Goal: Task Accomplishment & Management: Use online tool/utility

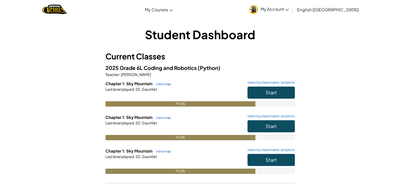
click at [257, 105] on div "79.2%" at bounding box center [199, 103] width 189 height 5
click at [255, 92] on button "Start" at bounding box center [271, 93] width 47 height 12
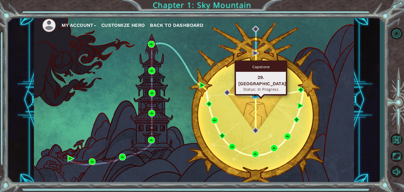
click at [254, 94] on img at bounding box center [255, 95] width 7 height 7
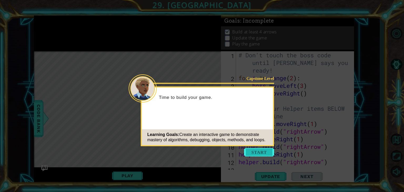
click at [265, 149] on button "Start" at bounding box center [259, 152] width 30 height 8
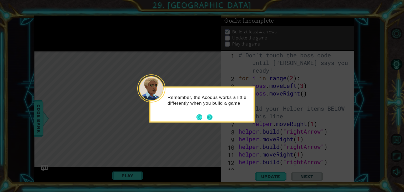
click at [212, 119] on button "Next" at bounding box center [210, 117] width 10 height 10
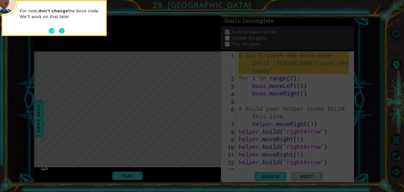
click at [60, 29] on button "Next" at bounding box center [61, 30] width 9 height 9
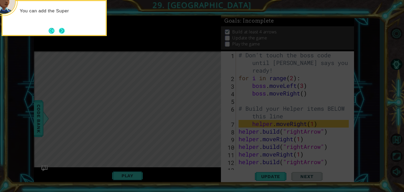
click at [62, 29] on button "Next" at bounding box center [62, 31] width 8 height 8
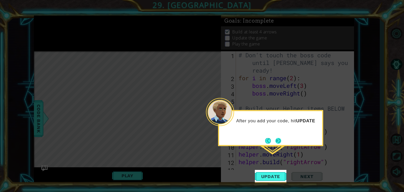
click at [279, 141] on button "Next" at bounding box center [278, 141] width 6 height 6
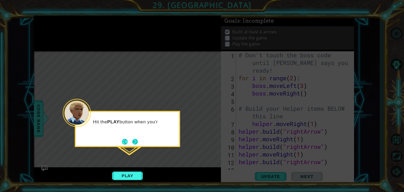
click at [137, 140] on button "Next" at bounding box center [134, 141] width 9 height 9
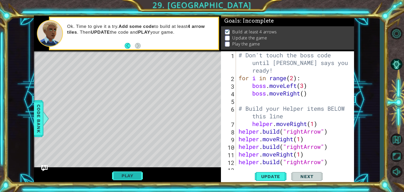
click at [127, 172] on button "Play" at bounding box center [127, 176] width 31 height 10
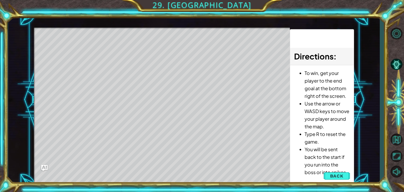
click at [127, 172] on div "Level Map" at bounding box center [155, 105] width 243 height 155
click at [134, 175] on div "Level Map" at bounding box center [155, 105] width 243 height 155
click at [135, 171] on div "Level Map" at bounding box center [155, 105] width 243 height 155
click at [326, 175] on button "Back" at bounding box center [337, 176] width 27 height 11
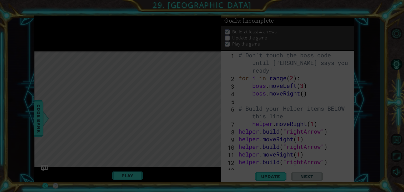
click at [305, 132] on icon at bounding box center [202, 96] width 404 height 192
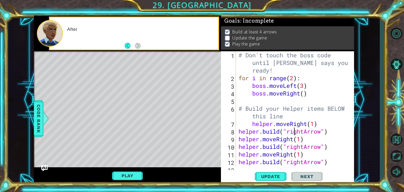
click at [293, 131] on div "# Don't touch the boss code until [PERSON_NAME] says you're ready! for i in ran…" at bounding box center [295, 123] width 114 height 145
click at [320, 132] on div "# Don't touch the boss code until [PERSON_NAME] says you're ready! for i in ran…" at bounding box center [295, 123] width 114 height 145
click at [324, 132] on div "# Don't touch the boss code until [PERSON_NAME] says you're ready! for i in ran…" at bounding box center [295, 123] width 114 height 145
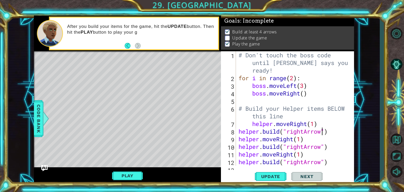
click at [321, 132] on div "# Don't touch the boss code until [PERSON_NAME] says you're ready! for i in ran…" at bounding box center [295, 123] width 114 height 145
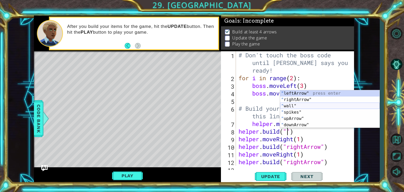
click at [304, 106] on div "" leftArrow" press enter " rightArrow" press enter " wall" press enter " spikes…" at bounding box center [329, 115] width 99 height 51
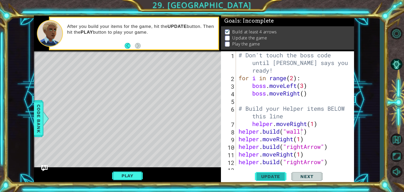
click at [270, 174] on span "Update" at bounding box center [271, 176] width 30 height 5
click at [275, 172] on button "Update" at bounding box center [271, 176] width 32 height 13
click at [274, 172] on button "Update" at bounding box center [271, 176] width 32 height 13
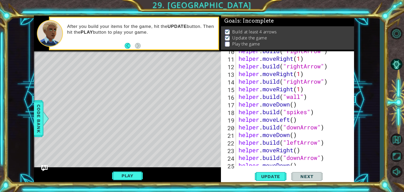
scroll to position [102, 0]
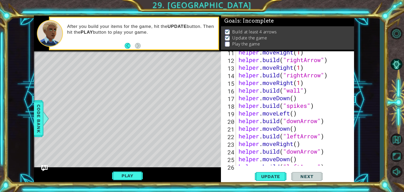
click at [318, 138] on div "helper . moveRight ( 1 ) helper . build ( "rightArrow" ) helper . moveRight ( 1…" at bounding box center [295, 113] width 114 height 130
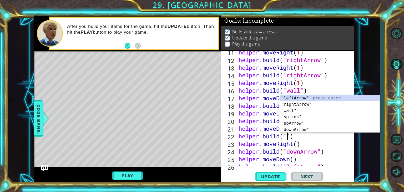
click at [315, 131] on div "" leftArrow" press enter " rightArrow" press enter " wall" press enter " spikes…" at bounding box center [329, 120] width 99 height 51
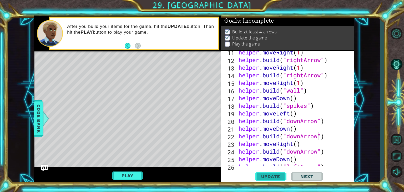
click at [279, 172] on button "Update" at bounding box center [271, 176] width 32 height 13
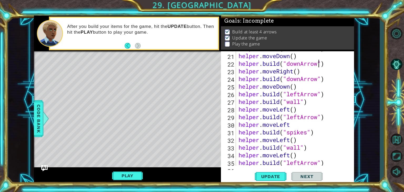
scroll to position [176, 0]
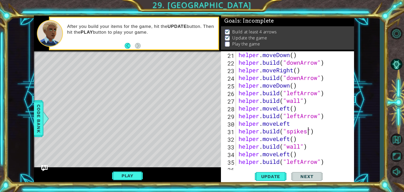
click at [308, 131] on div "helper . moveDown ( ) helper . build ( "downArrow" ) helper . moveRight ( ) hel…" at bounding box center [295, 116] width 114 height 130
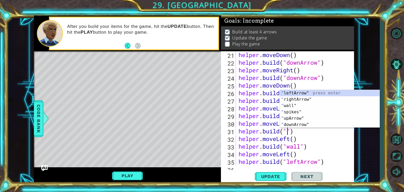
scroll to position [0, 2]
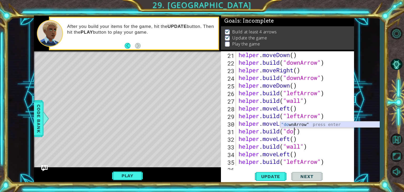
click at [307, 127] on div ""do wnArrow" press enter" at bounding box center [329, 131] width 99 height 19
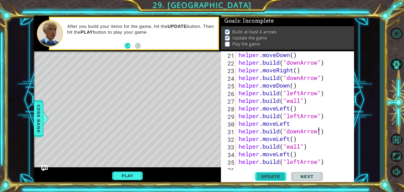
click at [274, 173] on button "Update" at bounding box center [271, 176] width 32 height 13
click at [298, 149] on div "helper . moveDown ( ) helper . build ( "downArrow" ) helper . moveRight ( ) hel…" at bounding box center [295, 116] width 114 height 130
click at [301, 148] on div "helper . moveDown ( ) helper . build ( "downArrow" ) helper . moveRight ( ) hel…" at bounding box center [295, 116] width 114 height 130
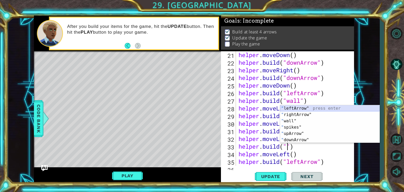
click at [303, 107] on div "" leftArrow" press enter " rightArrow" press enter " wall" press enter " spikes…" at bounding box center [329, 130] width 99 height 51
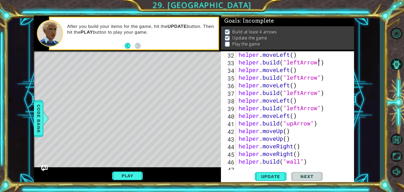
scroll to position [260, 0]
click at [295, 124] on div "helper . moveLeft ( ) helper . build ( "leftArrow" ) helper . moveLeft ( ) help…" at bounding box center [295, 116] width 114 height 130
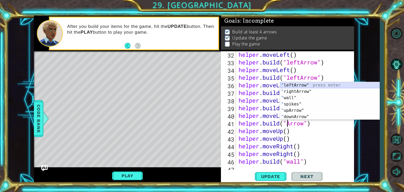
click at [301, 84] on div "" leftArrow" press enter " rightArrow" press enter " wall" press enter " spikes…" at bounding box center [329, 107] width 99 height 51
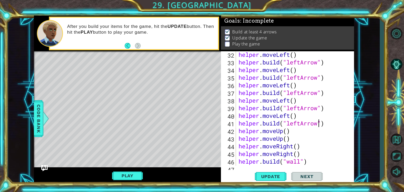
click at [300, 124] on div "helper . moveLeft ( ) helper . build ( "leftArrow" ) helper . moveLeft ( ) help…" at bounding box center [295, 116] width 114 height 130
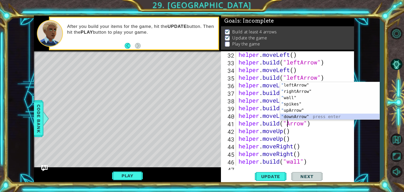
click at [299, 115] on div "" leftArrow" press enter " rightArrow" press enter " wall" press enter " spikes…" at bounding box center [329, 107] width 99 height 51
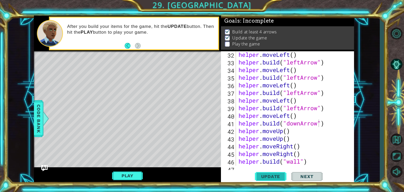
click at [268, 177] on span "Update" at bounding box center [271, 176] width 30 height 5
click at [291, 133] on div "helper . moveLeft ( ) helper . build ( "leftArrow" ) helper . moveLeft ( ) help…" at bounding box center [295, 116] width 114 height 130
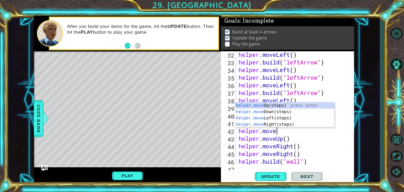
type textarea "helper.mov"
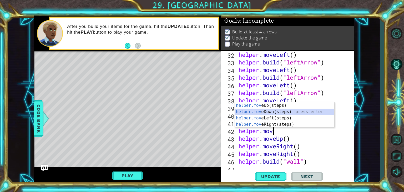
click at [271, 112] on div "helper.mov eUp(steps) press enter helper.mov eDown(steps) press enter helper.mo…" at bounding box center [284, 121] width 99 height 38
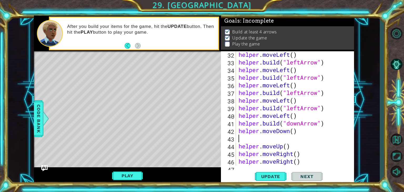
click at [292, 147] on div "helper . moveLeft ( ) helper . build ( "leftArrow" ) helper . moveLeft ( ) help…" at bounding box center [295, 116] width 114 height 130
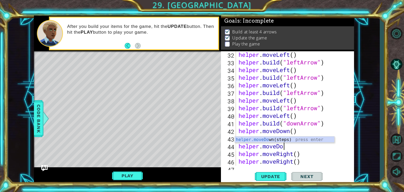
scroll to position [0, 2]
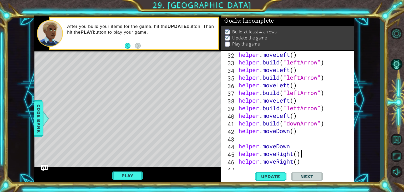
click at [326, 151] on div "helper . moveLeft ( ) helper . build ( "leftArrow" ) helper . moveLeft ( ) help…" at bounding box center [295, 116] width 114 height 130
type textarea "helper.moveRight()"
click at [293, 142] on div "helper . moveLeft ( ) helper . build ( "leftArrow" ) helper . moveLeft ( ) help…" at bounding box center [295, 116] width 114 height 130
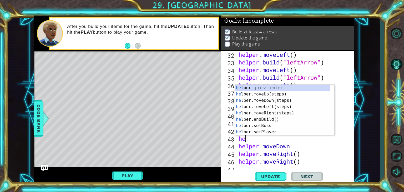
scroll to position [0, 0]
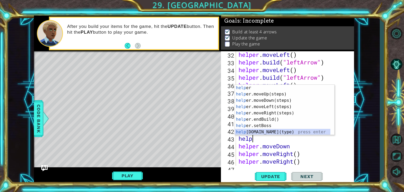
click at [278, 131] on div "help er press enter help er.moveUp(steps) press enter help er.moveDown(steps) p…" at bounding box center [282, 116] width 95 height 63
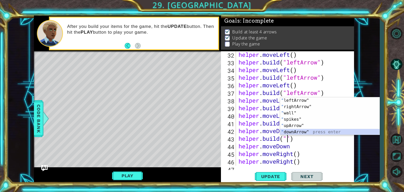
click at [304, 132] on div "" leftArrow" press enter " rightArrow" press enter " wall" press enter " spikes…" at bounding box center [329, 122] width 99 height 51
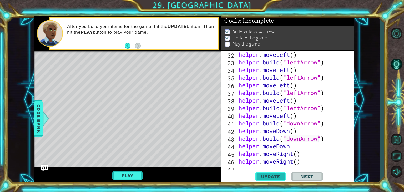
click at [271, 178] on span "Update" at bounding box center [271, 176] width 30 height 5
click at [300, 78] on div "helper . moveLeft ( ) helper . build ( "leftArrow" ) helper . moveLeft ( ) help…" at bounding box center [295, 116] width 114 height 130
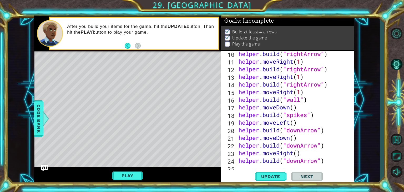
scroll to position [81, 0]
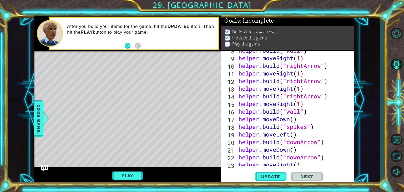
click at [304, 97] on div "helper . build ( "wall" ) helper . moveRight ( 1 ) helper . build ( "rightArrow…" at bounding box center [295, 112] width 114 height 130
click at [310, 104] on div ""left Arrow" press enter" at bounding box center [329, 109] width 99 height 19
click at [269, 178] on span "Update" at bounding box center [271, 176] width 30 height 5
click at [299, 98] on div "helper . build ( "wall" ) helper . moveRight ( 1 ) helper . build ( "rightArrow…" at bounding box center [295, 112] width 114 height 130
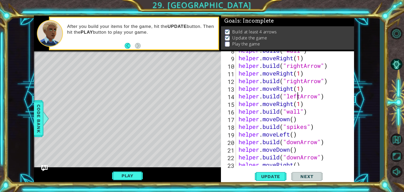
click at [300, 98] on div "helper . build ( "wall" ) helper . moveRight ( 1 ) helper . build ( "rightArrow…" at bounding box center [295, 112] width 114 height 130
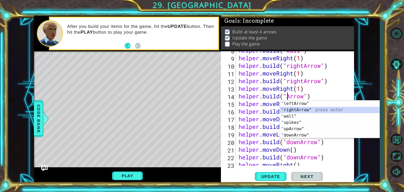
click at [298, 110] on div "" leftArrow" press enter " rightArrow" press enter " wall" press enter " spikes…" at bounding box center [329, 125] width 99 height 51
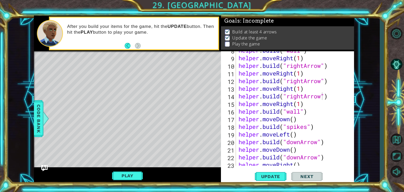
click at [353, 158] on div "[DOMAIN_NAME]("rightArrow") 8 9 10 11 12 13 14 15 16 17 18 19 20 21 22 23 24 he…" at bounding box center [287, 117] width 133 height 133
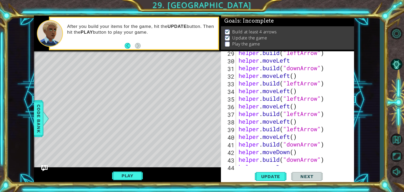
scroll to position [239, 0]
click at [297, 115] on div "helper . build ( "leftArrow" ) helper . moveLeft helper . build ( "downArrow" )…" at bounding box center [295, 114] width 114 height 130
click at [299, 115] on div "helper . build ( "leftArrow" ) helper . moveLeft helper . build ( "downArrow" )…" at bounding box center [295, 114] width 114 height 130
click at [301, 113] on div "helper . build ( "leftArrow" ) helper . moveLeft helper . build ( "downArrow" )…" at bounding box center [295, 114] width 114 height 130
click at [327, 115] on div "helper . build ( "leftArrow" ) helper . moveLeft helper . build ( "downArrow" )…" at bounding box center [295, 114] width 114 height 130
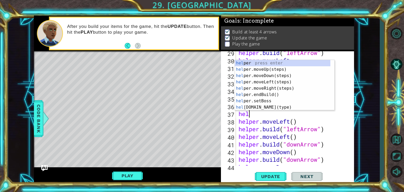
scroll to position [0, 0]
type textarea "h"
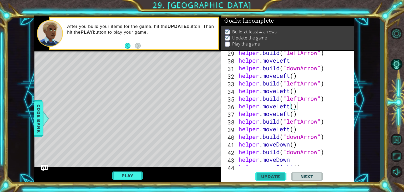
click at [269, 180] on button "Update" at bounding box center [271, 176] width 32 height 13
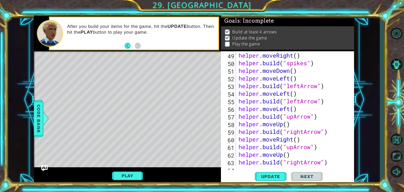
scroll to position [397, 0]
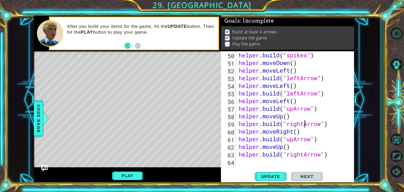
click at [304, 123] on div "helper . build ( "spikes" ) helper . moveDown ( ) helper . moveLeft ( ) helper …" at bounding box center [295, 116] width 114 height 130
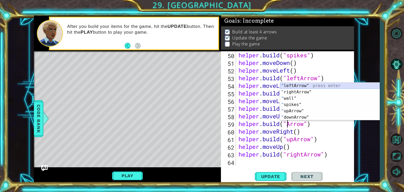
click at [306, 84] on div "" leftArrow" press enter " rightArrow" press enter " wall" press enter " spikes…" at bounding box center [329, 108] width 99 height 51
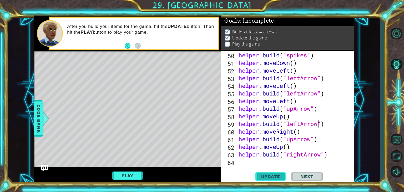
click at [269, 177] on span "Update" at bounding box center [271, 176] width 30 height 5
click at [301, 125] on div "helper . build ( "spikes" ) helper . moveDown ( ) helper . moveLeft ( ) helper …" at bounding box center [295, 116] width 114 height 130
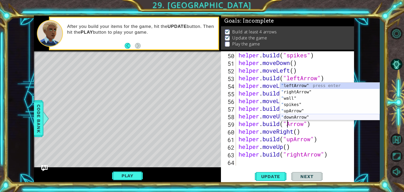
click at [303, 115] on div "" leftArrow" press enter " rightArrow" press enter " wall" press enter " spikes…" at bounding box center [329, 108] width 99 height 51
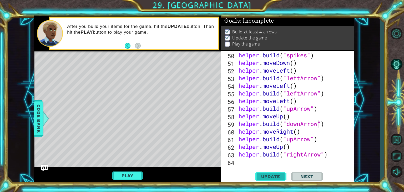
click at [275, 176] on span "Update" at bounding box center [271, 176] width 30 height 5
click at [275, 174] on span "Update" at bounding box center [271, 176] width 30 height 5
click at [138, 173] on button "Play" at bounding box center [127, 176] width 31 height 10
type textarea "helper.moveDown()"
click at [299, 67] on div "helper . build ( "spikes" ) helper . moveDown ( ) helper . moveLeft ( ) helper …" at bounding box center [295, 116] width 114 height 130
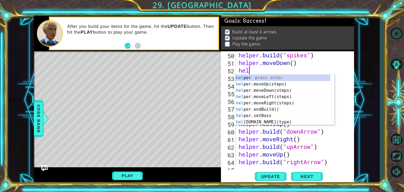
scroll to position [0, 0]
click at [276, 121] on div "help er press enter help er.moveUp(steps) press enter help er.moveDown(steps) p…" at bounding box center [282, 106] width 95 height 63
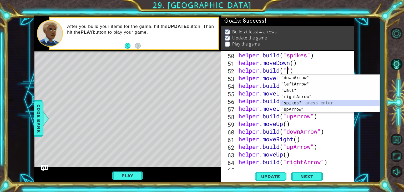
click at [300, 103] on div "" downArrow" press enter " leftArrow" press enter " wall" press enter " rightAr…" at bounding box center [329, 100] width 99 height 51
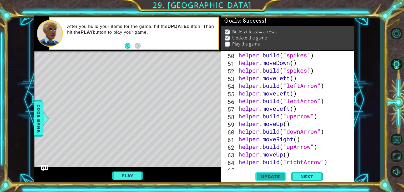
click at [269, 180] on button "Update" at bounding box center [271, 176] width 32 height 13
click at [275, 176] on span "Update" at bounding box center [271, 176] width 30 height 5
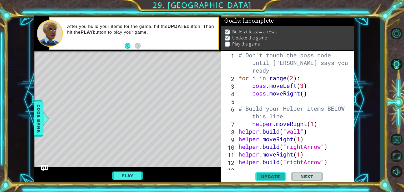
click at [279, 178] on span "Update" at bounding box center [271, 176] width 30 height 5
click at [301, 176] on span "Next" at bounding box center [306, 177] width 23 height 5
click at [179, 175] on div "Play" at bounding box center [127, 175] width 187 height 17
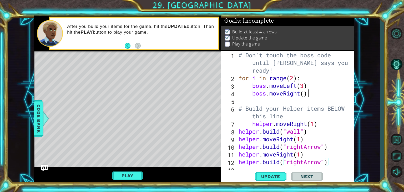
click at [321, 92] on div "# Don't touch the boss code until [PERSON_NAME] says you're ready! for i in ran…" at bounding box center [295, 123] width 114 height 145
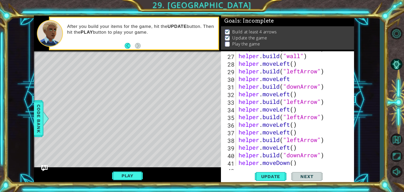
scroll to position [221, 0]
click at [303, 130] on div "helper . build ( "leftArrow" ) helper . build ( "wall" ) helper . moveLeft ( ) …" at bounding box center [295, 109] width 114 height 130
type textarea "helper.moveLeft()"
click at [299, 130] on div "helper . build ( "leftArrow" ) helper . build ( "wall" ) helper . moveLeft ( ) …" at bounding box center [295, 109] width 114 height 130
click at [305, 124] on div "helper . build ( "leftArrow" ) helper . build ( "wall" ) helper . moveLeft ( ) …" at bounding box center [295, 109] width 114 height 130
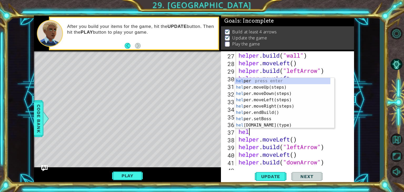
scroll to position [0, 0]
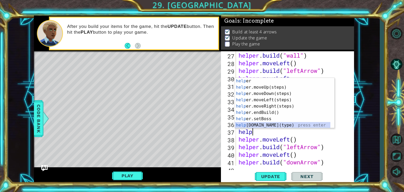
click at [273, 124] on div "help er press enter help er.moveUp(steps) press enter help er.moveDown(steps) p…" at bounding box center [282, 109] width 95 height 63
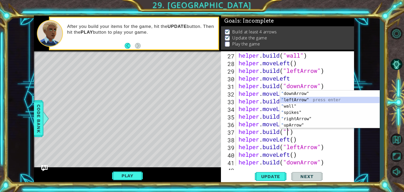
click at [303, 98] on div "" downArrow" press enter " leftArrow" press enter " wall" press enter " spikes"…" at bounding box center [329, 115] width 99 height 51
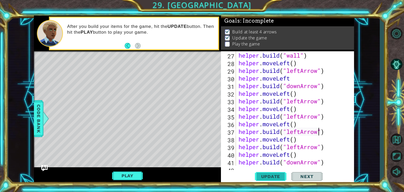
click at [259, 179] on span "Update" at bounding box center [271, 176] width 30 height 5
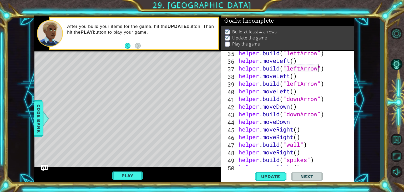
scroll to position [295, 0]
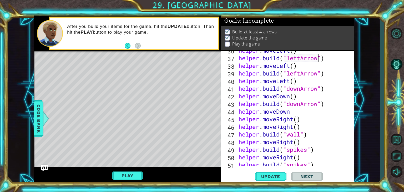
click at [294, 114] on div "helper . moveLeft ( ) helper . build ( "leftArrow" ) helper . moveLeft ( ) help…" at bounding box center [295, 112] width 114 height 130
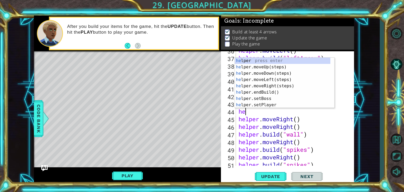
scroll to position [0, 0]
type textarea "h"
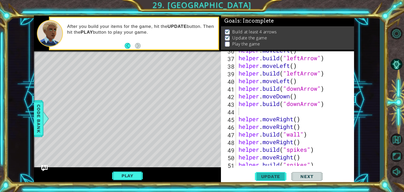
click at [281, 171] on button "Update" at bounding box center [271, 176] width 32 height 13
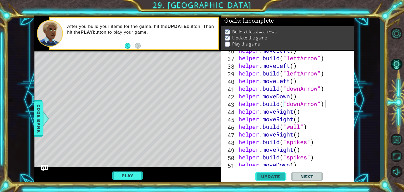
click at [278, 174] on span "Update" at bounding box center [271, 176] width 30 height 5
click at [138, 173] on button "Play" at bounding box center [127, 176] width 31 height 10
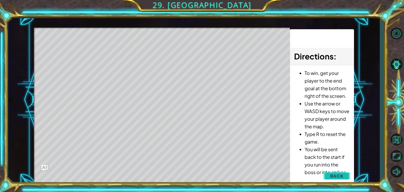
click at [328, 177] on button "Back" at bounding box center [337, 176] width 27 height 11
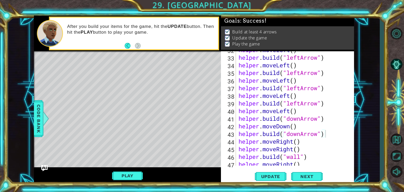
scroll to position [274, 0]
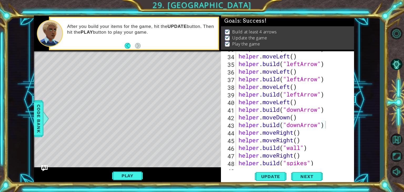
type textarea "helper.moveLeft()"
click at [306, 103] on div "helper . build ( "leftArrow" ) helper . moveLeft ( ) helper . build ( "leftArro…" at bounding box center [295, 110] width 114 height 130
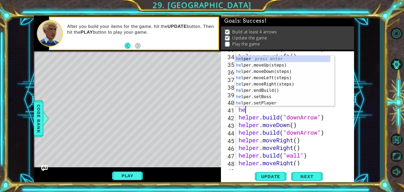
scroll to position [0, 0]
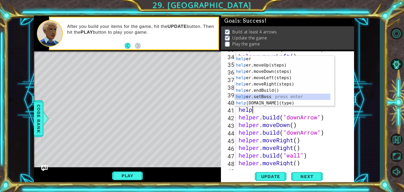
click at [289, 99] on div "help er press enter help er.moveUp(steps) press enter help er.moveDown(steps) p…" at bounding box center [282, 87] width 95 height 63
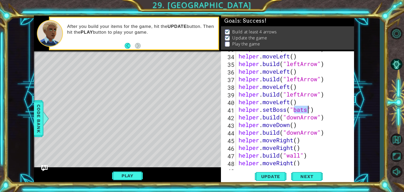
click at [323, 113] on div "helper . build ( "leftArrow" ) helper . moveLeft ( ) helper . build ( "leftArro…" at bounding box center [295, 110] width 114 height 130
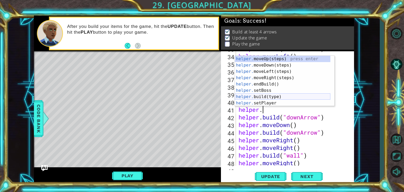
click at [295, 97] on div "helper. moveUp(steps) press enter helper. moveDown(steps) press enter helper. m…" at bounding box center [282, 87] width 95 height 63
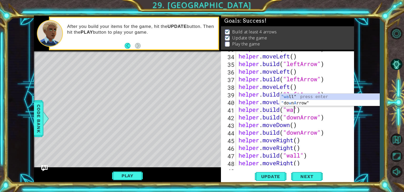
scroll to position [0, 3]
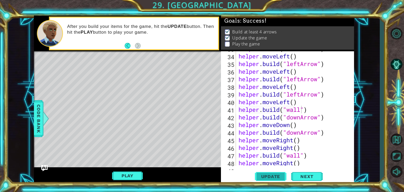
click at [266, 175] on span "Update" at bounding box center [271, 176] width 30 height 5
click at [269, 175] on span "Update" at bounding box center [271, 176] width 30 height 5
click at [309, 108] on div "helper . build ( "leftArrow" ) helper . moveLeft ( ) helper . build ( "leftArro…" at bounding box center [295, 110] width 114 height 130
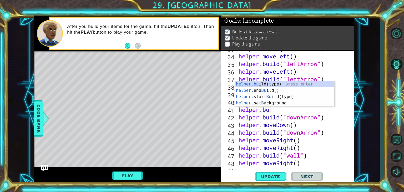
scroll to position [0, 1]
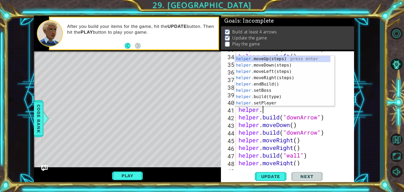
type textarea "h"
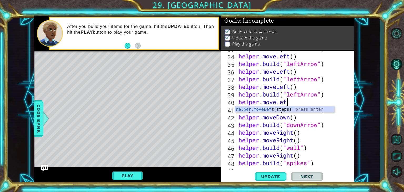
scroll to position [0, 2]
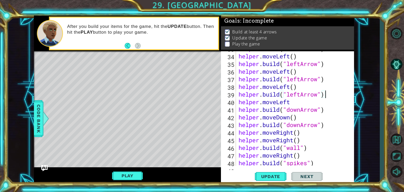
click at [342, 93] on div "helper . build ( "leftArrow" ) helper . moveLeft ( ) helper . build ( "leftArro…" at bounding box center [295, 110] width 114 height 130
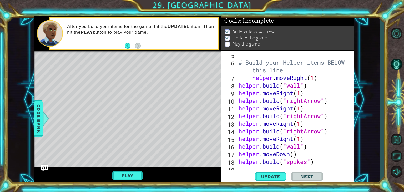
scroll to position [32, 0]
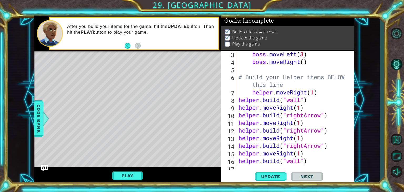
click at [353, 162] on div "[DOMAIN_NAME]("leftArrow") 3 4 5 6 7 8 9 10 11 12 13 14 15 16 17 18 boss . move…" at bounding box center [287, 117] width 133 height 133
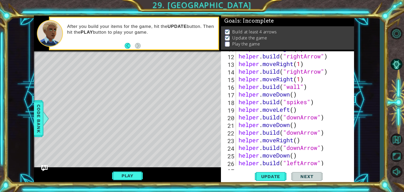
scroll to position [105, 0]
click at [290, 104] on div "helper . moveRight ( 1 ) helper . build ( "rightArrow" ) helper . moveRight ( 1…" at bounding box center [295, 110] width 114 height 130
click at [306, 102] on div "helper . moveRight ( 1 ) helper . build ( "rightArrow" ) helper . moveRight ( 1…" at bounding box center [295, 110] width 114 height 130
click at [307, 102] on div "helper . moveRight ( 1 ) helper . build ( "rightArrow" ) helper . moveRight ( 1…" at bounding box center [295, 110] width 114 height 130
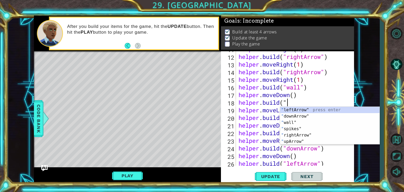
scroll to position [0, 2]
type textarea "h"
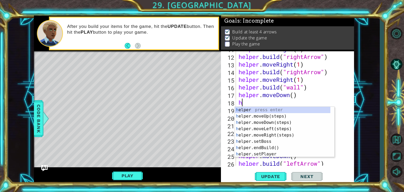
scroll to position [0, 0]
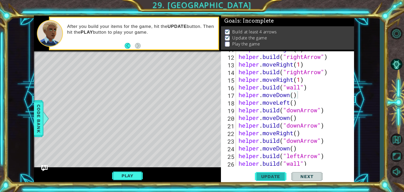
click at [276, 178] on span "Update" at bounding box center [271, 176] width 30 height 5
click at [264, 173] on button "Update" at bounding box center [271, 176] width 32 height 13
click at [138, 175] on button "Play" at bounding box center [127, 176] width 31 height 10
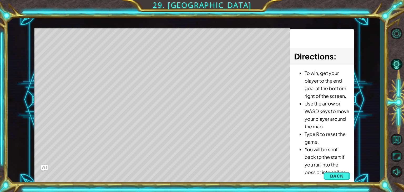
click at [138, 175] on div "Level Map" at bounding box center [155, 105] width 243 height 155
click at [262, 177] on div "Level Map" at bounding box center [155, 105] width 243 height 155
click at [266, 166] on div "Level Map" at bounding box center [155, 105] width 243 height 155
click at [315, 158] on li "You will be sent back to the start if you run into the boss or into spikes." at bounding box center [327, 160] width 45 height 31
click at [342, 178] on button "Back" at bounding box center [337, 176] width 27 height 11
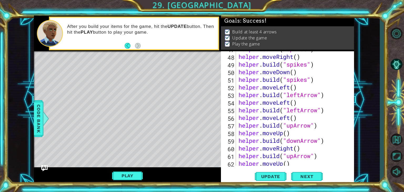
scroll to position [397, 0]
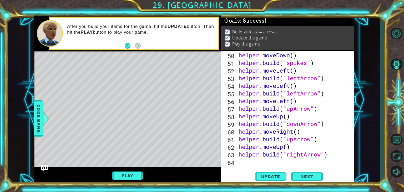
click at [335, 156] on div "helper . moveDown ( ) helper . build ( "spikes" ) helper . moveLeft ( ) helper …" at bounding box center [295, 116] width 114 height 130
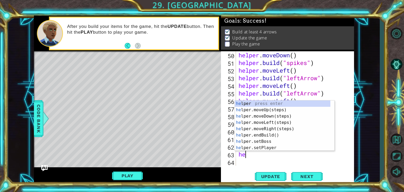
type textarea "h"
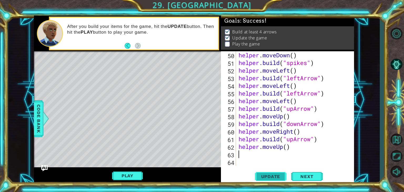
click at [269, 174] on span "Update" at bounding box center [271, 176] width 30 height 5
click at [263, 175] on span "Update" at bounding box center [271, 176] width 30 height 5
click at [306, 62] on div "helper . moveDown ( ) helper . build ( "spikes" ) helper . moveLeft ( ) helper …" at bounding box center [295, 116] width 114 height 130
click at [309, 62] on div "helper . moveDown ( ) helper . build ( "spikes" ) helper . moveLeft ( ) helper …" at bounding box center [295, 116] width 114 height 130
click at [309, 62] on div "helper . moveDown ( ) helper . build ( "" ) helper . moveLeft ( ) helper . buil…" at bounding box center [295, 116] width 114 height 130
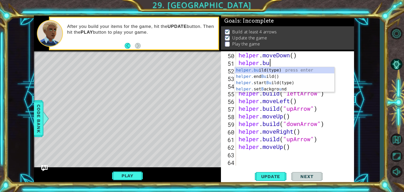
type textarea "h"
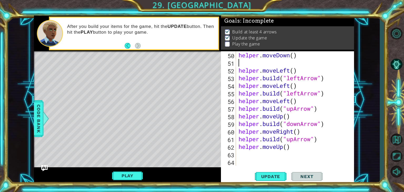
scroll to position [389, 0]
click at [262, 177] on span "Update" at bounding box center [271, 176] width 30 height 5
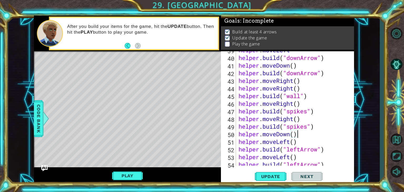
scroll to position [315, 0]
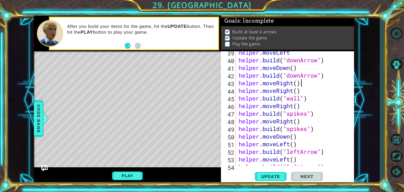
click at [307, 85] on div "helper . moveLeft helper . build ( "downArrow" ) helper . moveDown ( ) helper .…" at bounding box center [295, 114] width 114 height 130
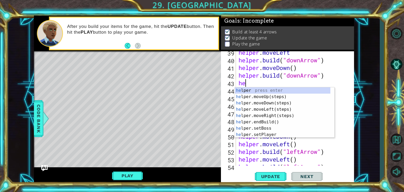
type textarea "h"
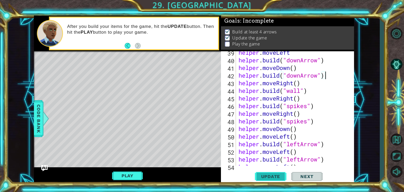
click at [270, 172] on button "Update" at bounding box center [271, 176] width 32 height 13
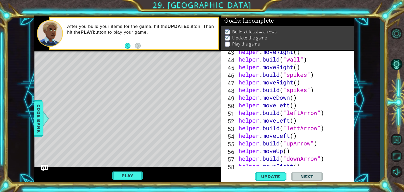
scroll to position [347, 0]
click at [322, 144] on div "helper . moveRight ( ) helper . build ( "wall" ) helper . moveRight ( ) helper …" at bounding box center [295, 113] width 114 height 130
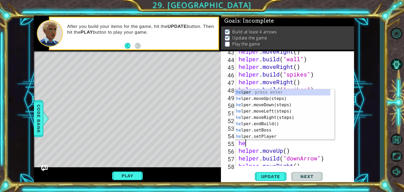
type textarea "h"
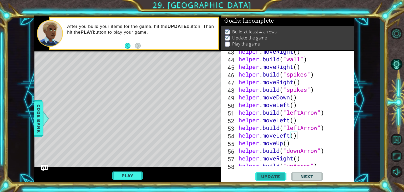
click at [278, 177] on span "Update" at bounding box center [271, 176] width 30 height 5
click at [300, 151] on div "helper . moveRight ( ) helper . build ( "wall" ) helper . moveRight ( ) helper …" at bounding box center [295, 113] width 114 height 130
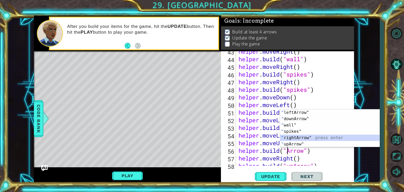
click at [316, 137] on div "" leftArrow" press enter " downArrow" press enter " wall" press enter " spikes"…" at bounding box center [329, 134] width 99 height 51
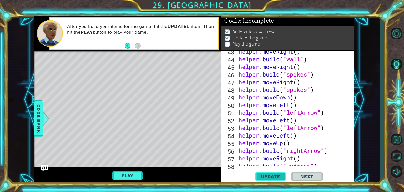
click at [273, 173] on button "Update" at bounding box center [271, 176] width 32 height 13
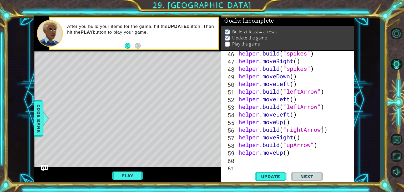
scroll to position [368, 0]
click at [294, 145] on div "helper . build ( "spikes" ) helper . moveRight ( ) helper . build ( "spikes" ) …" at bounding box center [295, 114] width 114 height 130
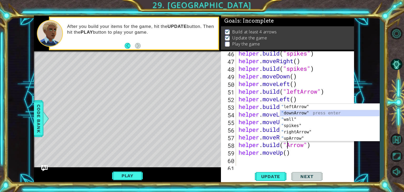
click at [300, 112] on div "" leftArrow" press enter " downArrow" press enter " wall" press enter " spikes"…" at bounding box center [329, 129] width 99 height 51
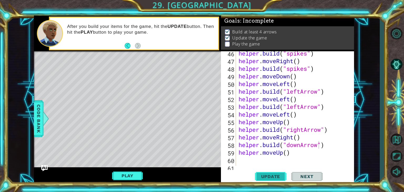
click at [273, 176] on span "Update" at bounding box center [271, 176] width 30 height 5
click at [329, 105] on div "helper . build ( "spikes" ) helper . moveRight ( ) helper . build ( "spikes" ) …" at bounding box center [295, 114] width 114 height 130
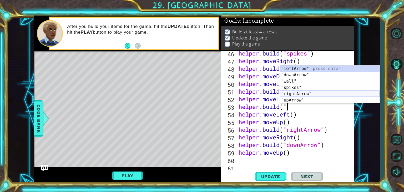
click at [311, 95] on div "" leftArrow" press enter " downArrow" press enter " wall" press enter " spikes"…" at bounding box center [329, 91] width 99 height 51
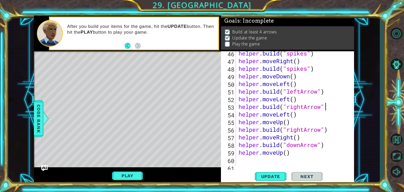
scroll to position [0, 4]
click at [271, 178] on span "Update" at bounding box center [271, 176] width 30 height 5
click at [301, 91] on div "helper . build ( "spikes" ) helper . moveRight ( ) helper . build ( "spikes" ) …" at bounding box center [295, 114] width 114 height 130
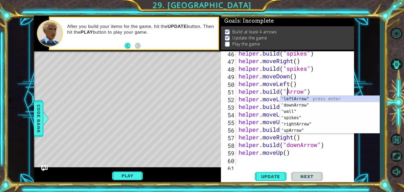
scroll to position [0, 3]
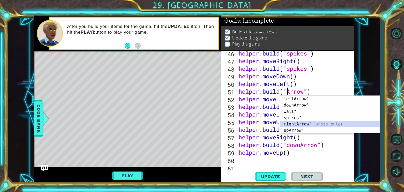
click at [295, 122] on div "" leftArrow" press enter " downArrow" press enter " wall" press enter " spikes"…" at bounding box center [329, 121] width 99 height 51
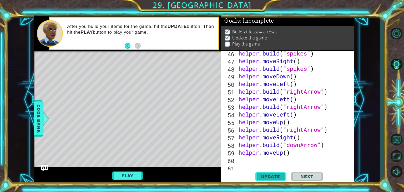
click at [282, 176] on span "Update" at bounding box center [271, 176] width 30 height 5
click at [307, 68] on div "helper . build ( "spikes" ) helper . moveRight ( ) helper . build ( "spikes" ) …" at bounding box center [295, 114] width 114 height 130
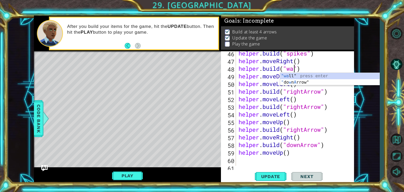
scroll to position [0, 3]
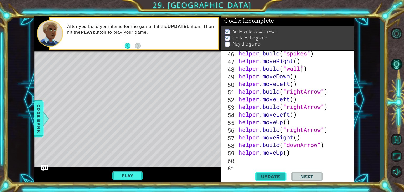
click at [260, 175] on span "Update" at bounding box center [271, 176] width 30 height 5
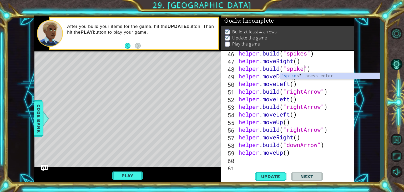
scroll to position [0, 3]
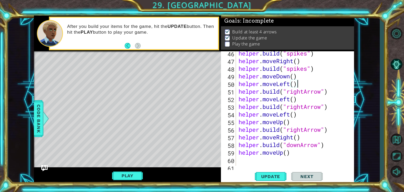
click at [309, 83] on div "helper . build ( "spikes" ) helper . moveRight ( ) helper . build ( "spikes" ) …" at bounding box center [295, 114] width 114 height 130
click at [301, 77] on div "helper . build ( "spikes" ) helper . moveRight ( ) helper . build ( "spikes" ) …" at bounding box center [295, 114] width 114 height 130
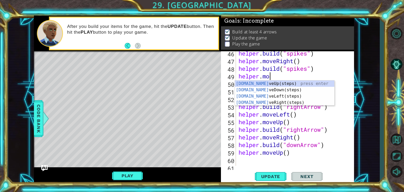
scroll to position [0, 1]
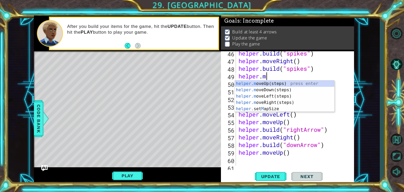
type textarea "helper."
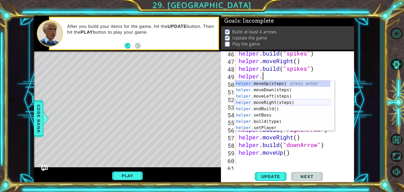
click at [273, 101] on div "helper. moveUp(steps) press enter helper. moveDown(steps) press enter helper. m…" at bounding box center [282, 111] width 95 height 63
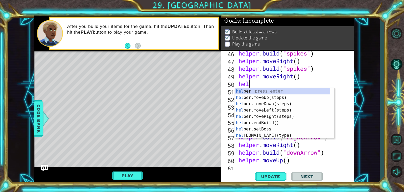
scroll to position [0, 0]
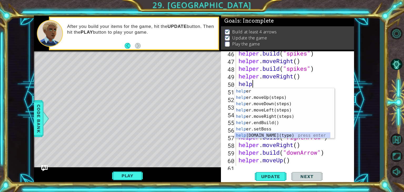
click at [262, 134] on div "help er press enter help er.moveUp(steps) press enter help er.moveDown(steps) p…" at bounding box center [282, 119] width 95 height 63
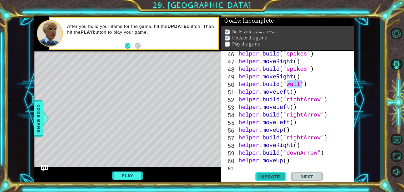
click at [276, 172] on button "Update" at bounding box center [271, 176] width 32 height 13
click at [315, 86] on div "helper . build ( "spikes" ) helper . moveRight ( ) helper . build ( "spikes" ) …" at bounding box center [295, 114] width 114 height 130
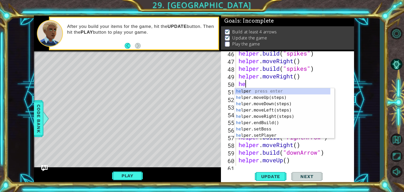
type textarea "h"
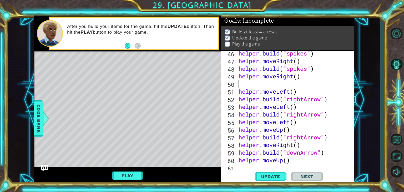
type textarea "helper.moveRight()"
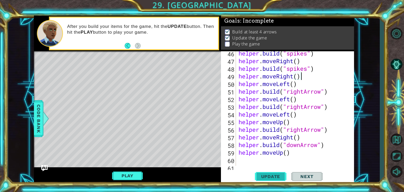
click at [274, 177] on span "Update" at bounding box center [271, 176] width 30 height 5
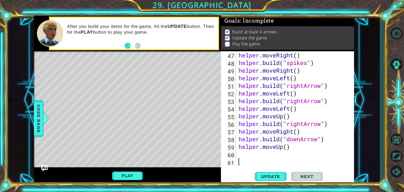
scroll to position [374, 0]
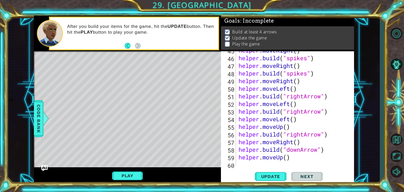
scroll to position [353, 0]
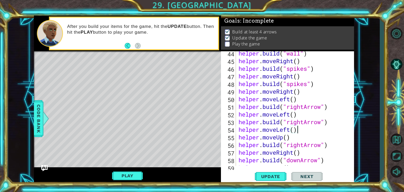
click at [304, 131] on div "helper . build ( "wall" ) helper . moveRight ( ) helper . build ( "spikes" ) he…" at bounding box center [295, 114] width 114 height 130
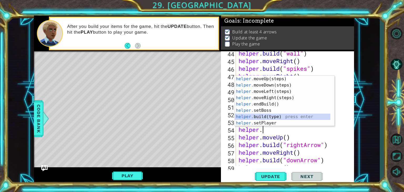
click at [295, 116] on div "helper. moveUp(steps) press enter helper. moveDown(steps) press enter helper. m…" at bounding box center [282, 107] width 95 height 63
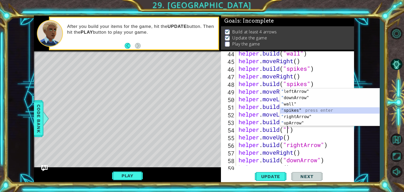
click at [304, 109] on div "" leftArrow" press enter " downArrow" press enter " wall" press enter " spikes"…" at bounding box center [329, 113] width 99 height 51
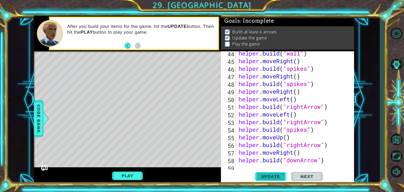
click at [280, 173] on button "Update" at bounding box center [271, 176] width 32 height 13
click at [319, 130] on div "helper . build ( "wall" ) helper . moveRight ( ) helper . build ( "spikes" ) he…" at bounding box center [295, 114] width 114 height 130
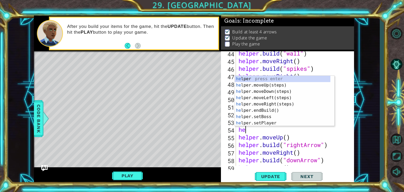
type textarea "h"
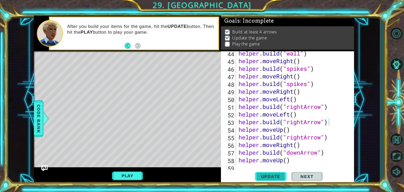
click at [276, 176] on span "Update" at bounding box center [271, 176] width 30 height 5
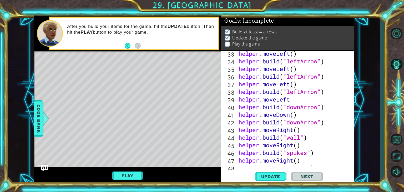
scroll to position [268, 0]
click at [135, 177] on button "Play" at bounding box center [127, 176] width 31 height 10
click at [138, 178] on button "Play" at bounding box center [127, 176] width 31 height 10
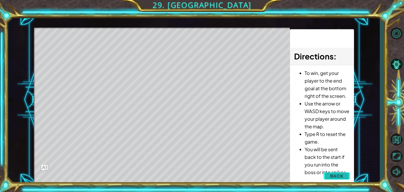
click at [346, 173] on button "Back" at bounding box center [337, 176] width 27 height 11
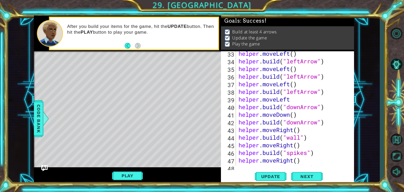
click at [354, 54] on div "[DOMAIN_NAME]("rightArrow") 33 34 35 36 37 38 39 40 41 42 43 44 45 46 47 48 49 …" at bounding box center [287, 117] width 133 height 133
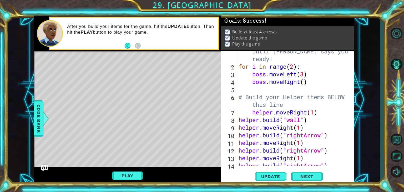
scroll to position [0, 0]
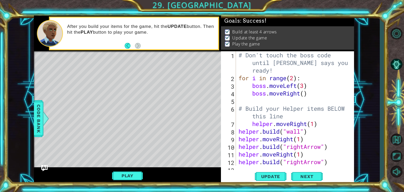
click at [350, 51] on div "Goals : Success! Build at least 4 arrows Update the game Play the game" at bounding box center [287, 34] width 133 height 36
type textarea "boss.moveRight()"
click at [309, 94] on div "# Don't touch the boss code until [PERSON_NAME] says you're ready! for i in ran…" at bounding box center [295, 123] width 114 height 145
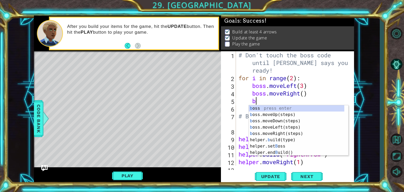
type textarea "bo"
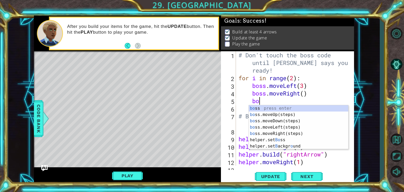
scroll to position [0, 1]
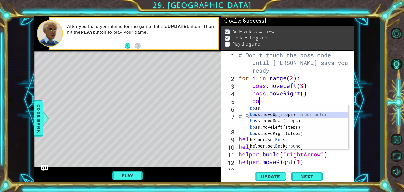
click at [277, 116] on div "bo ss press enter bo ss.moveUp(steps) press enter bo ss.moveDown(steps) press e…" at bounding box center [298, 133] width 99 height 57
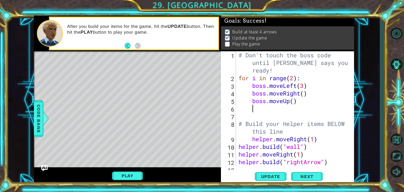
scroll to position [0, 0]
click at [274, 179] on span "Update" at bounding box center [271, 176] width 30 height 5
click at [136, 175] on button "Play" at bounding box center [127, 176] width 31 height 10
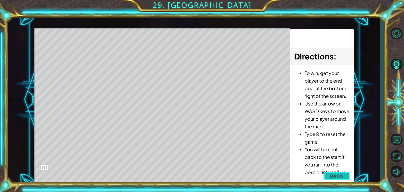
click at [337, 175] on span "Back" at bounding box center [336, 175] width 13 height 5
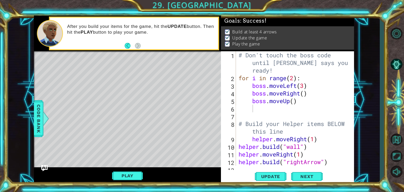
click at [294, 101] on div "# Don't touch the boss code until [PERSON_NAME] says you're ready! for i in ran…" at bounding box center [295, 123] width 114 height 145
type textarea "boss.moveUp(2)"
click at [305, 105] on div "# Don't touch the boss code until [PERSON_NAME] says you're ready! for i in ran…" at bounding box center [295, 123] width 114 height 145
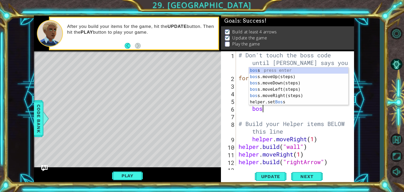
scroll to position [0, 1]
type textarea "boss"
click at [281, 95] on div "boss press enter boss .moveUp(steps) press enter boss .moveDown(steps) press en…" at bounding box center [298, 92] width 99 height 51
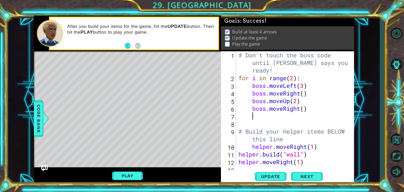
scroll to position [0, 0]
click at [305, 108] on div "# Don't touch the boss code until [PERSON_NAME] says you're ready! for i in ran…" at bounding box center [295, 123] width 114 height 145
type textarea "boss.moveRight(5)"
click at [276, 178] on span "Update" at bounding box center [271, 176] width 30 height 5
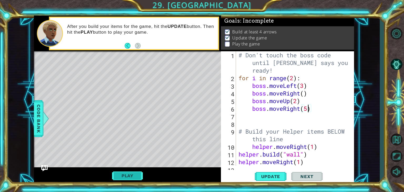
click at [138, 173] on button "Play" at bounding box center [127, 176] width 31 height 10
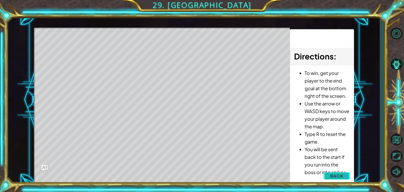
click at [335, 175] on span "Back" at bounding box center [336, 175] width 13 height 5
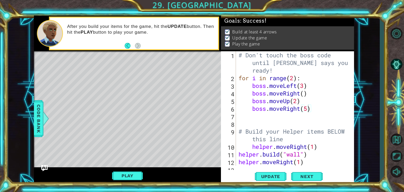
click at [333, 175] on div "Update Next" at bounding box center [288, 176] width 133 height 13
click at [289, 124] on div "# Don't touch the boss code until [PERSON_NAME] says you're ready! for i in ran…" at bounding box center [295, 123] width 114 height 145
click at [285, 122] on div "# Don't touch the boss code until [PERSON_NAME] says you're ready! for i in ran…" at bounding box center [295, 123] width 114 height 145
click at [260, 117] on div "# Don't touch the boss code until [PERSON_NAME] says you're ready! for i in ran…" at bounding box center [295, 123] width 114 height 145
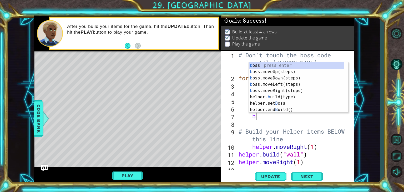
type textarea "bo"
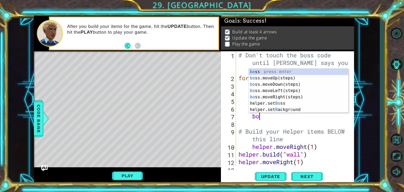
scroll to position [0, 1]
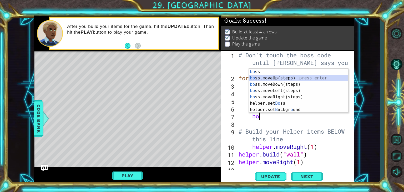
click at [276, 78] on div "bo ss press enter bo ss.moveUp(steps) press enter bo ss.moveDown(steps) press e…" at bounding box center [298, 97] width 99 height 57
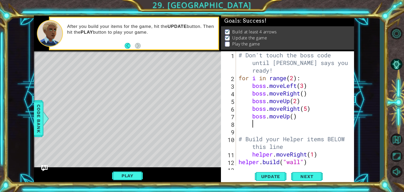
scroll to position [0, 0]
click at [294, 117] on div "# Don't touch the boss code until [PERSON_NAME] says you're ready! for i in ran…" at bounding box center [295, 123] width 114 height 145
click at [281, 172] on button "Update" at bounding box center [271, 176] width 32 height 13
click at [121, 172] on button "Play" at bounding box center [127, 176] width 31 height 10
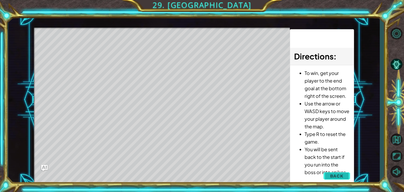
click at [338, 177] on span "Back" at bounding box center [336, 175] width 13 height 5
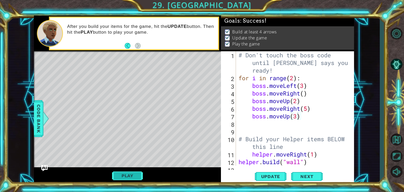
click at [117, 172] on button "Play" at bounding box center [127, 176] width 31 height 10
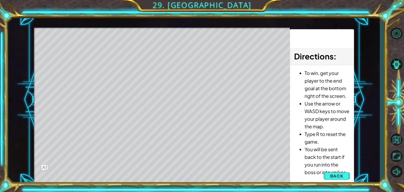
click at [331, 170] on li "You will be sent back to the start if you run into the boss or into spikes." at bounding box center [327, 160] width 45 height 31
click at [327, 175] on button "Back" at bounding box center [337, 176] width 27 height 11
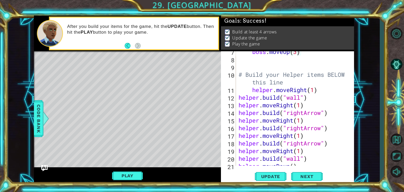
scroll to position [74, 0]
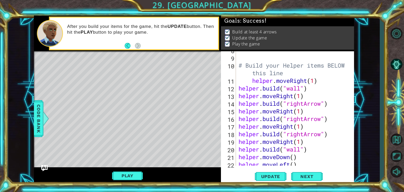
click at [301, 88] on div "# Build your Helper items BELOW this line helper . moveRight ( 1 ) helper . bui…" at bounding box center [295, 111] width 114 height 130
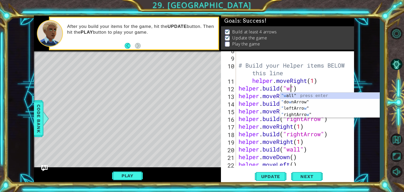
scroll to position [0, 2]
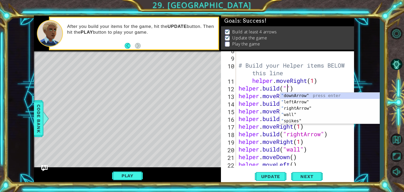
click at [318, 89] on div "# Build your Helper items BELOW this line helper . moveRight ( 1 ) helper . bui…" at bounding box center [295, 111] width 114 height 130
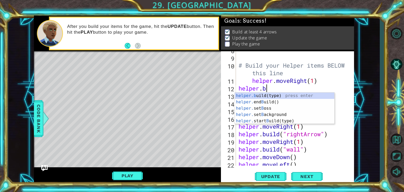
scroll to position [0, 1]
type textarea "helper."
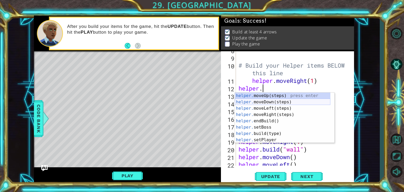
click at [273, 100] on div "helper. moveUp(steps) press enter helper. moveDown(steps) press enter helper. m…" at bounding box center [282, 124] width 95 height 63
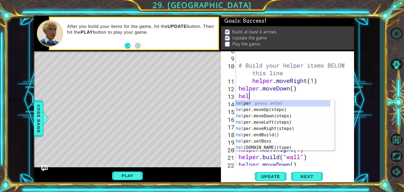
scroll to position [0, 0]
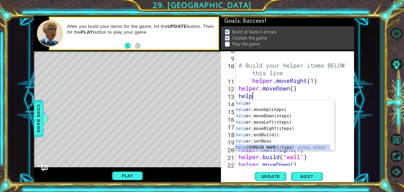
click at [261, 146] on div "help er press enter help er.moveUp(steps) press enter help er.moveDown(steps) p…" at bounding box center [282, 131] width 95 height 63
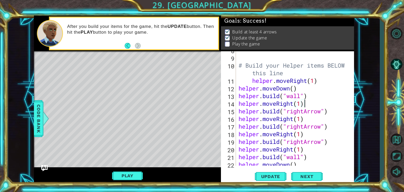
click at [310, 105] on div "# Build your Helper items BELOW this line helper . moveRight ( 1 ) helper . mov…" at bounding box center [295, 111] width 114 height 130
click at [277, 178] on span "Update" at bounding box center [271, 176] width 30 height 5
click at [137, 173] on button "Play" at bounding box center [127, 176] width 31 height 10
click at [192, 156] on div "Level Map" at bounding box center [155, 128] width 243 height 155
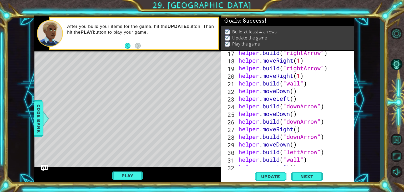
scroll to position [147, 0]
click at [301, 84] on div "helper . build ( "rightArrow" ) helper . moveRight ( 1 ) helper . build ( "righ…" at bounding box center [295, 114] width 114 height 130
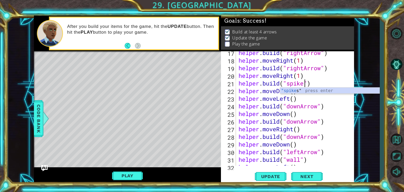
scroll to position [0, 3]
click at [261, 178] on span "Update" at bounding box center [271, 176] width 30 height 5
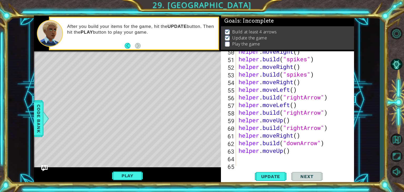
scroll to position [404, 0]
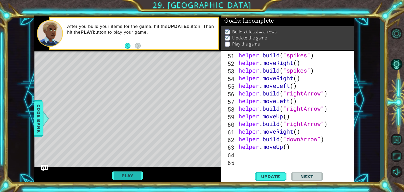
click at [135, 176] on button "Play" at bounding box center [127, 176] width 31 height 10
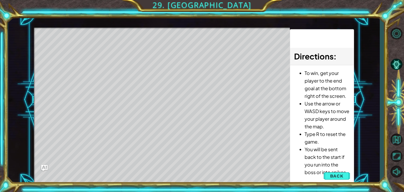
click at [135, 176] on div "Level Map" at bounding box center [155, 105] width 243 height 155
click at [147, 164] on div "Level Map" at bounding box center [155, 105] width 243 height 155
click at [339, 178] on button "Back" at bounding box center [337, 176] width 27 height 11
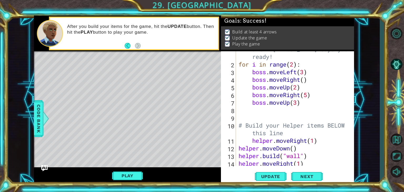
scroll to position [0, 0]
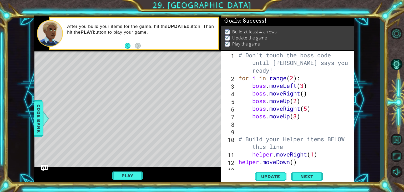
type textarea "boss.moveUp(3)"
click at [303, 118] on div "# Don't touch the boss code until [PERSON_NAME] says you're ready! for i in ran…" at bounding box center [295, 123] width 114 height 145
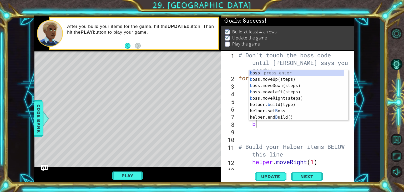
type textarea "bo"
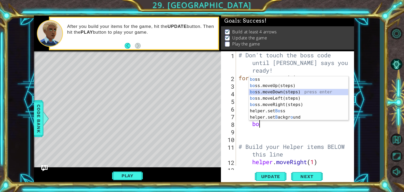
click at [287, 92] on div "bo ss press enter bo ss.moveUp(steps) press enter bo ss.moveDown(steps) press e…" at bounding box center [298, 104] width 99 height 57
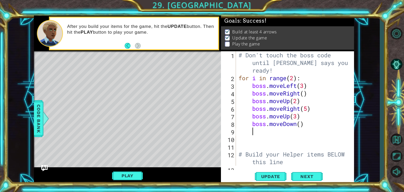
scroll to position [0, 0]
click at [279, 181] on button "Update" at bounding box center [271, 176] width 32 height 13
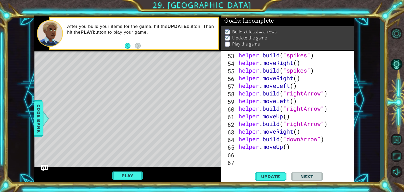
scroll to position [420, 0]
click at [309, 151] on div "helper . build ( "spikes" ) helper . moveRight ( ) helper . build ( "spikes" ) …" at bounding box center [295, 116] width 114 height 130
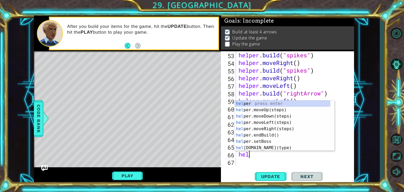
scroll to position [0, 0]
type textarea "help"
click at [289, 150] on body "1 ההההההההההההההההההההההההההההההההההההההההההההההההההההההההההההההההההההההההההההה…" at bounding box center [202, 96] width 404 height 192
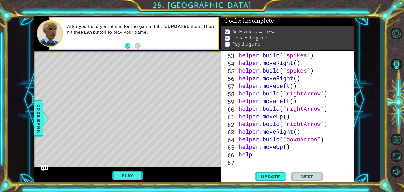
click at [270, 159] on div "helper . build ( "spikes" ) helper . moveRight ( ) helper . build ( "spikes" ) …" at bounding box center [295, 116] width 114 height 130
click at [260, 152] on div "helper . build ( "spikes" ) helper . moveRight ( ) helper . build ( "spikes" ) …" at bounding box center [295, 116] width 114 height 130
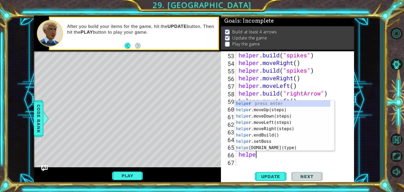
scroll to position [0, 1]
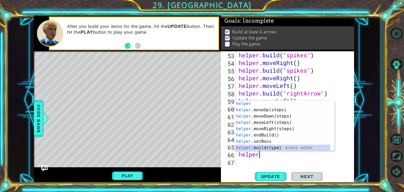
click at [242, 149] on div "helper press enter helper .moveUp(steps) press enter helper .moveDown(steps) pr…" at bounding box center [282, 131] width 95 height 63
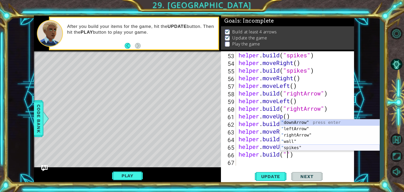
click at [297, 149] on div "" downArrow" press enter " leftArrow" press enter " rightArrow" press enter " w…" at bounding box center [329, 141] width 99 height 44
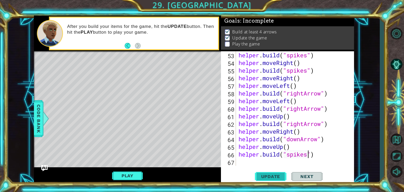
type textarea "[DOMAIN_NAME]("spikes")"
click at [272, 178] on span "Update" at bounding box center [271, 176] width 30 height 5
click at [244, 164] on div "helper . build ( "spikes" ) helper . moveRight ( ) helper . build ( "spikes" ) …" at bounding box center [295, 116] width 114 height 130
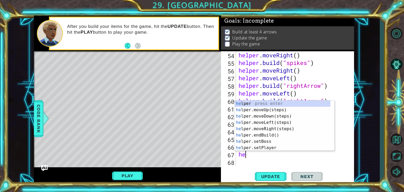
scroll to position [0, 0]
type textarea "help"
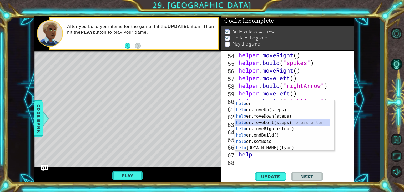
click at [267, 123] on div "help er press enter help er.moveUp(steps) press enter help er.moveDown(steps) p…" at bounding box center [282, 131] width 95 height 63
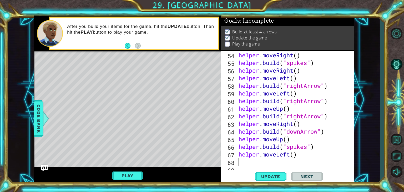
scroll to position [435, 0]
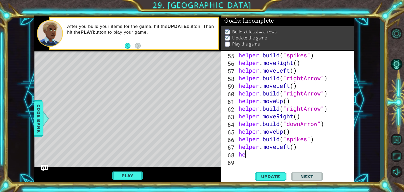
click at [255, 156] on div "helper . build ( "spikes" ) helper . moveRight ( ) helper . moveLeft ( ) helper…" at bounding box center [295, 116] width 114 height 130
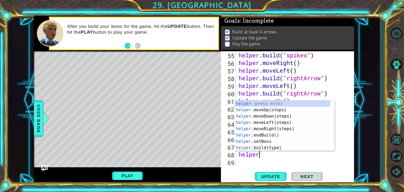
scroll to position [0, 1]
click at [257, 150] on div "helper press enter helper .moveUp(steps) press enter helper .moveDown(steps) pr…" at bounding box center [282, 131] width 95 height 63
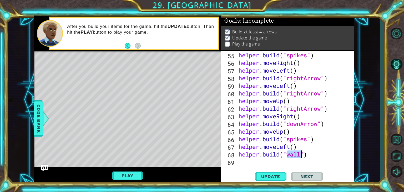
click at [295, 149] on div "helper . build ( "spikes" ) helper . moveRight ( ) helper . moveLeft ( ) helper…" at bounding box center [295, 116] width 114 height 130
click at [300, 153] on div "helper . build ( "spikes" ) helper . moveRight ( ) helper . moveLeft ( ) helper…" at bounding box center [295, 116] width 114 height 130
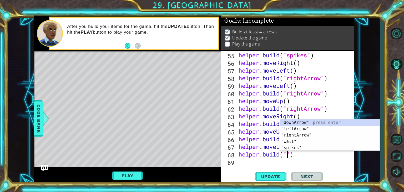
click at [299, 151] on div "helper . build ( "spikes" ) helper . moveRight ( ) helper . moveLeft ( ) helper…" at bounding box center [295, 116] width 114 height 130
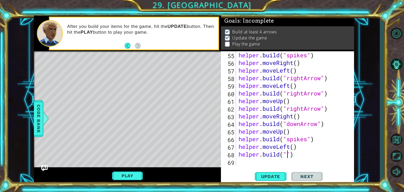
click at [286, 155] on div "helper . build ( "spikes" ) helper . moveRight ( ) helper . moveLeft ( ) helper…" at bounding box center [295, 116] width 114 height 130
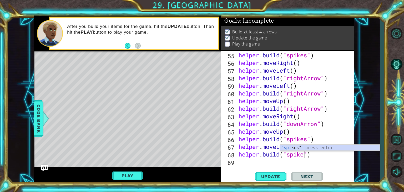
scroll to position [0, 3]
type textarea "[DOMAIN_NAME]("spikes")"
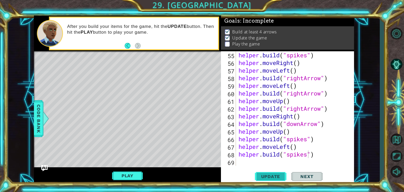
click at [276, 178] on span "Update" at bounding box center [271, 176] width 30 height 5
click at [244, 162] on div "helper . build ( "spikes" ) helper . moveRight ( ) helper . moveLeft ( ) helper…" at bounding box center [295, 116] width 114 height 130
type textarea "j"
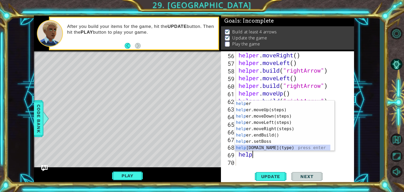
click at [266, 146] on div "help er press enter help er.moveUp(steps) press enter help er.moveDown(steps) p…" at bounding box center [282, 131] width 95 height 63
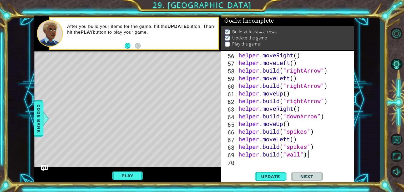
click at [315, 157] on div "helper . moveRight ( ) helper . moveLeft ( ) helper . build ( "rightArrow" ) he…" at bounding box center [295, 116] width 114 height 130
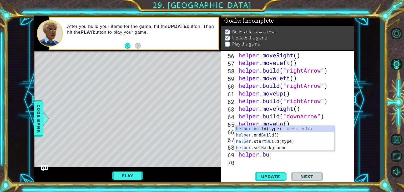
type textarea "helper."
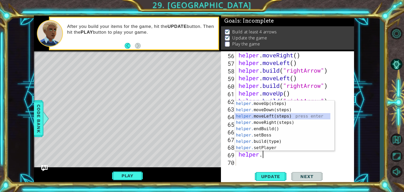
click at [277, 117] on div "helper. moveUp(steps) press enter helper. moveDown(steps) press enter helper. m…" at bounding box center [282, 131] width 95 height 63
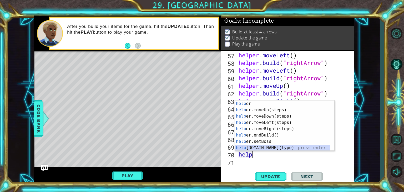
click at [263, 149] on div "help er press enter help er.moveUp(steps) press enter help er.moveDown(steps) p…" at bounding box center [282, 131] width 95 height 63
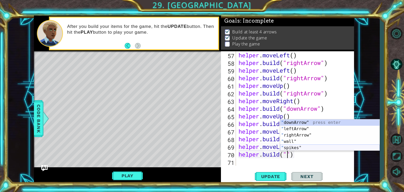
click at [290, 150] on div "" downArrow" press enter " leftArrow" press enter " rightArrow" press enter " w…" at bounding box center [329, 141] width 99 height 44
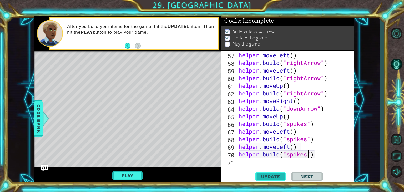
type textarea "[DOMAIN_NAME]("spikes")"
click at [267, 177] on span "Update" at bounding box center [271, 176] width 30 height 5
click at [242, 162] on div "helper . moveLeft ( ) helper . build ( "rightArrow" ) helper . moveLeft ( ) hel…" at bounding box center [295, 116] width 114 height 130
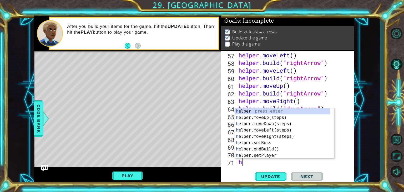
type textarea "hw"
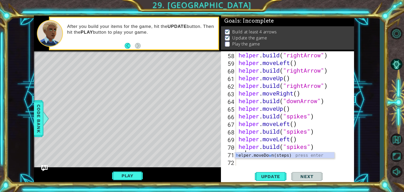
scroll to position [458, 0]
click at [333, 154] on div "h elper.moveDo w n(steps) press enter" at bounding box center [284, 161] width 99 height 19
click at [246, 164] on div "helper . build ( "rightArrow" ) helper . moveLeft ( ) helper . build ( "rightAr…" at bounding box center [295, 116] width 114 height 130
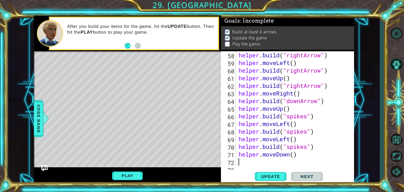
scroll to position [465, 0]
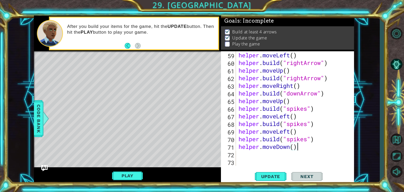
click at [306, 150] on div "helper . moveLeft ( ) helper . build ( "rightArrow" ) helper . moveUp ( ) helpe…" at bounding box center [295, 116] width 114 height 130
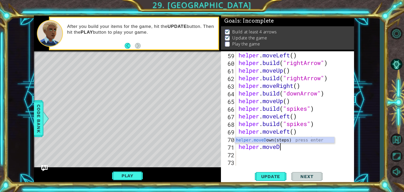
type textarea "helper"
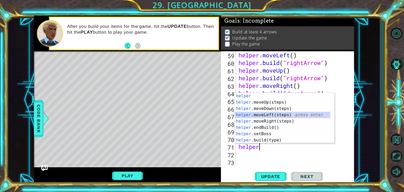
click at [280, 114] on div "helper press enter helper .moveUp(steps) press enter helper .moveDown(steps) pr…" at bounding box center [282, 124] width 95 height 63
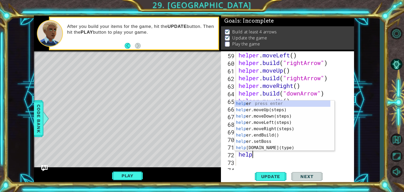
scroll to position [0, 0]
click at [259, 157] on div "helper . moveLeft ( ) helper . build ( "rightArrow" ) helper . moveUp ( ) helpe…" at bounding box center [295, 116] width 114 height 130
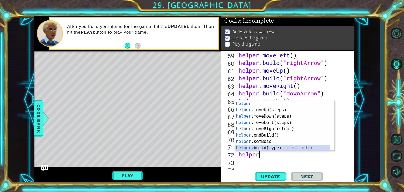
click at [263, 148] on div "helper press enter helper .moveUp(steps) press enter helper .moveDown(steps) pr…" at bounding box center [282, 131] width 95 height 63
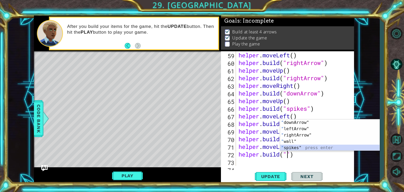
click at [303, 147] on div "" downArrow" press enter " leftArrow" press enter " rightArrow" press enter " w…" at bounding box center [329, 141] width 99 height 44
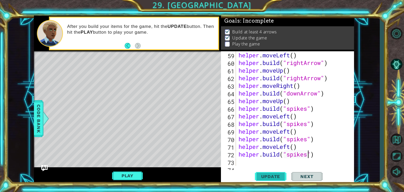
type textarea "[DOMAIN_NAME]("spikes")"
click at [273, 176] on span "Update" at bounding box center [271, 176] width 30 height 5
click at [246, 161] on div "helper . moveLeft ( ) helper . build ( "rightArrow" ) helper . moveUp ( ) helpe…" at bounding box center [295, 116] width 114 height 130
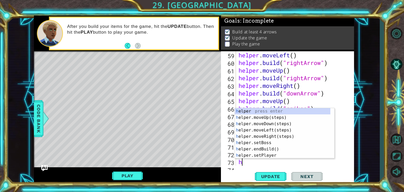
type textarea "help"
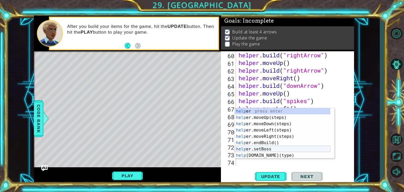
scroll to position [473, 0]
click at [250, 162] on div "helper . build ( "rightArrow" ) helper . moveUp ( ) helper . build ( "rightArro…" at bounding box center [295, 116] width 114 height 130
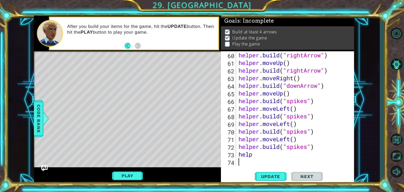
scroll to position [0, 0]
click at [260, 153] on div "helper . build ( "rightArrow" ) helper . moveUp ( ) helper . build ( "rightArro…" at bounding box center [295, 116] width 114 height 130
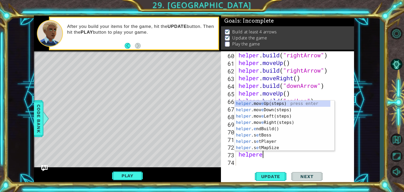
scroll to position [0, 1]
type textarea "helper"
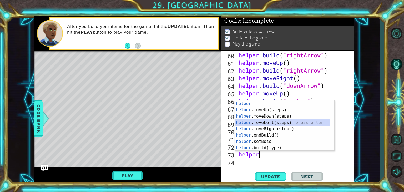
click at [276, 120] on div "helper press enter helper .moveUp(steps) press enter helper .moveDown(steps) pr…" at bounding box center [282, 131] width 95 height 63
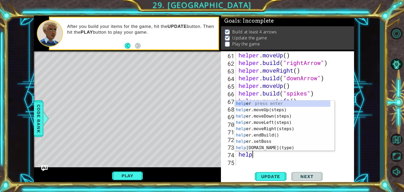
scroll to position [0, 0]
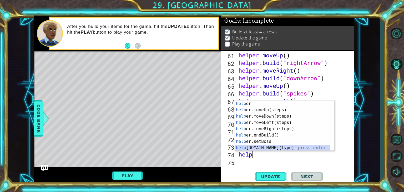
click at [272, 150] on div "help er press enter help er.moveUp(steps) press enter help er.moveDown(steps) p…" at bounding box center [282, 131] width 95 height 63
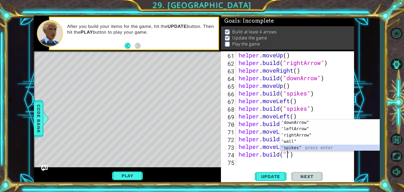
click at [290, 148] on div "" downArrow" press enter " leftArrow" press enter " rightArrow" press enter " w…" at bounding box center [329, 141] width 99 height 44
type textarea "[DOMAIN_NAME]("spikes")"
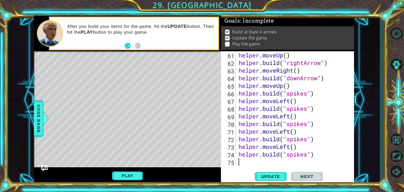
click at [248, 162] on div "helper . moveUp ( ) helper . build ( "rightArrow" ) helper . moveRight ( ) help…" at bounding box center [295, 116] width 114 height 130
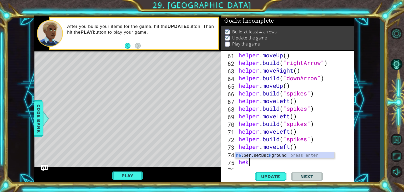
scroll to position [488, 0]
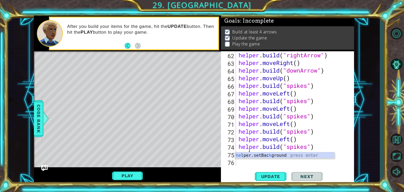
click at [243, 170] on div "Update Next" at bounding box center [288, 176] width 133 height 13
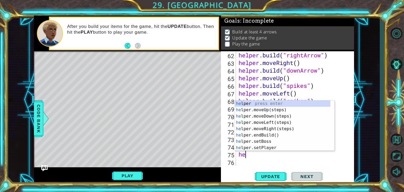
scroll to position [0, 0]
type textarea "help"
click at [258, 118] on div "help er press enter help er.moveUp(steps) press enter help er.moveDown(steps) p…" at bounding box center [282, 131] width 95 height 63
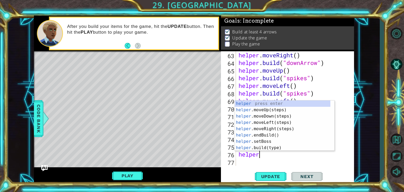
scroll to position [0, 1]
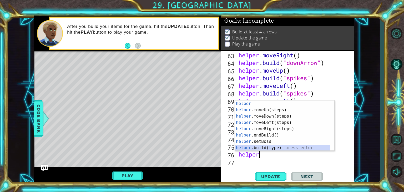
click at [260, 150] on div "helper press enter helper .moveUp(steps) press enter helper .moveDown(steps) pr…" at bounding box center [282, 131] width 95 height 63
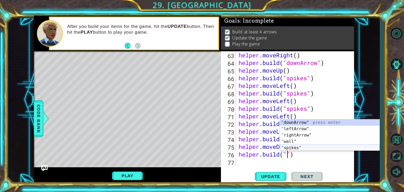
click at [294, 149] on div "" downArrow" press enter " leftArrow" press enter " rightArrow" press enter " w…" at bounding box center [329, 141] width 99 height 44
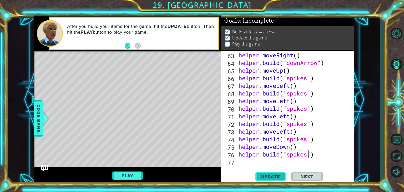
type textarea "[DOMAIN_NAME]("spikes")"
click at [266, 174] on button "Update" at bounding box center [271, 176] width 32 height 13
click at [242, 162] on div "helper . moveRight ( ) helper . build ( "downArrow" ) helper . moveUp ( ) helpe…" at bounding box center [295, 116] width 114 height 130
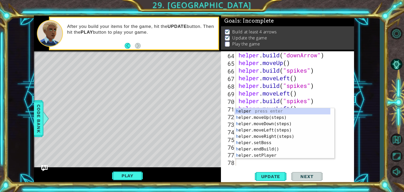
scroll to position [503, 0]
type textarea "he"
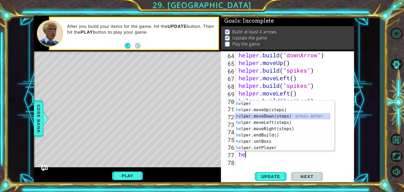
click at [273, 115] on div "he lper press enter he lper.moveUp(steps) press enter he lper.moveDown(steps) p…" at bounding box center [282, 131] width 95 height 63
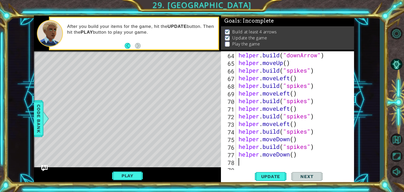
scroll to position [511, 0]
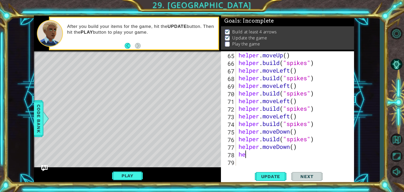
click at [258, 154] on div "helper . moveUp ( ) helper . build ( "spikes" ) helper . moveLeft ( ) helper . …" at bounding box center [295, 116] width 114 height 130
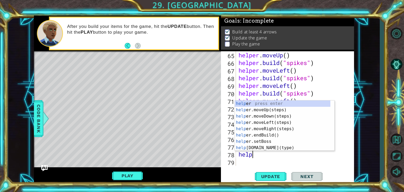
scroll to position [0, 0]
click at [261, 147] on div "help er press enter help er.moveUp(steps) press enter help er.moveDown(steps) p…" at bounding box center [282, 131] width 95 height 63
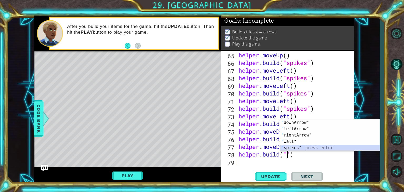
click at [291, 149] on div "" downArrow" press enter " leftArrow" press enter " rightArrow" press enter " w…" at bounding box center [329, 141] width 99 height 44
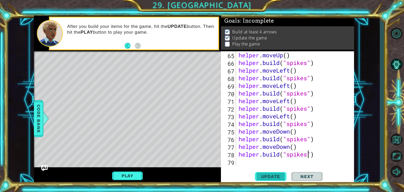
type textarea "[DOMAIN_NAME]("spikes")"
click at [269, 178] on span "Update" at bounding box center [271, 176] width 30 height 5
click at [328, 154] on div "helper . moveUp ( ) helper . build ( "spikes" ) helper . moveLeft ( ) helper . …" at bounding box center [295, 116] width 114 height 130
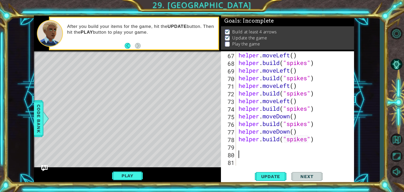
scroll to position [526, 0]
click at [264, 147] on div "helper . moveLeft ( ) helper . build ( "spikes" ) helper . moveLeft ( ) helper …" at bounding box center [295, 116] width 114 height 130
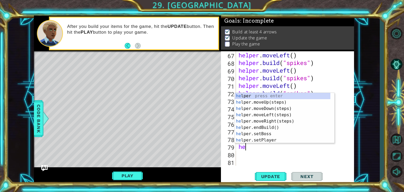
type textarea "help"
click at [268, 100] on div "help er press enter help er.moveUp(steps) press enter help er.moveDown(steps) p…" at bounding box center [282, 124] width 95 height 63
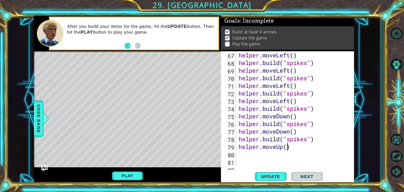
click at [288, 148] on div "helper . moveLeft ( ) helper . build ( "spikes" ) helper . moveLeft ( ) helper …" at bounding box center [295, 116] width 114 height 130
type textarea "helper.moveUp(3)"
click at [273, 179] on span "Update" at bounding box center [271, 176] width 30 height 5
click at [253, 157] on div "helper . moveLeft ( ) helper . build ( "spikes" ) helper . moveLeft ( ) helper …" at bounding box center [295, 116] width 114 height 130
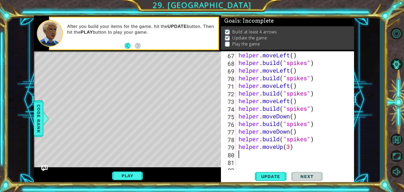
scroll to position [0, 0]
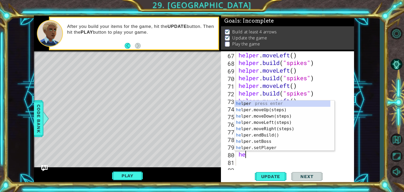
type textarea "help"
click at [271, 159] on div "helper . moveLeft ( ) helper . build ( "spikes" ) helper . moveLeft ( ) helper …" at bounding box center [295, 116] width 114 height 130
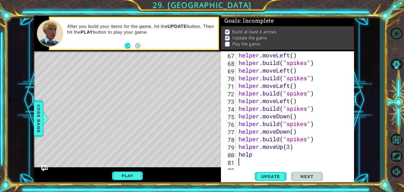
click at [266, 144] on div "helper . moveLeft ( ) helper . build ( "spikes" ) helper . moveLeft ( ) helper …" at bounding box center [295, 116] width 114 height 130
click at [258, 154] on div "helper . moveLeft ( ) helper . build ( "spikes" ) helper . moveLeft ( ) helper …" at bounding box center [295, 116] width 114 height 130
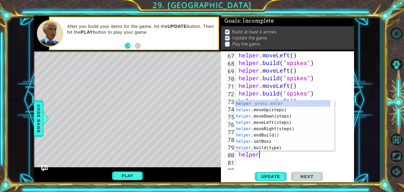
scroll to position [0, 1]
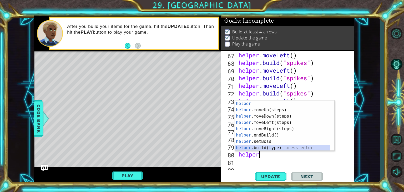
click at [271, 146] on div "helper press enter helper .moveUp(steps) press enter helper .moveDown(steps) pr…" at bounding box center [282, 131] width 95 height 63
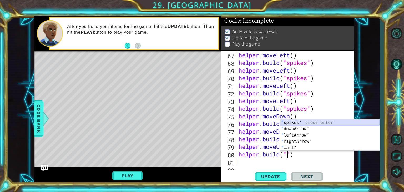
click at [290, 120] on div "" spikes" press enter " downArrow" press enter " leftArrow" press enter " right…" at bounding box center [329, 141] width 99 height 44
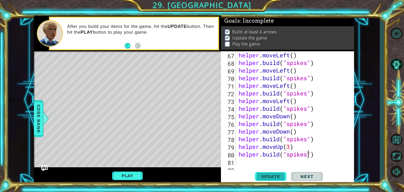
type textarea "[DOMAIN_NAME]("spikes")"
click at [266, 179] on span "Update" at bounding box center [271, 176] width 30 height 5
click at [247, 160] on div "helper . moveLeft ( ) helper . build ( "spikes" ) helper . moveLeft ( ) helper …" at bounding box center [295, 116] width 114 height 130
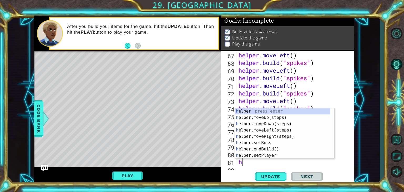
type textarea "help"
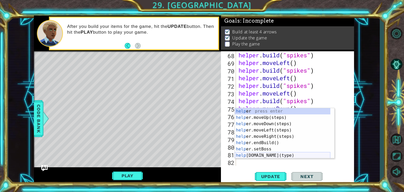
scroll to position [534, 0]
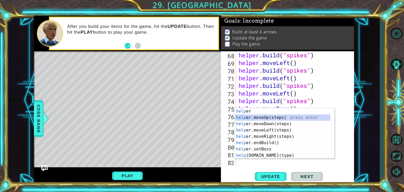
click at [262, 118] on div "help er press enter help er.moveUp(steps) press enter help er.moveDown(steps) p…" at bounding box center [282, 139] width 95 height 63
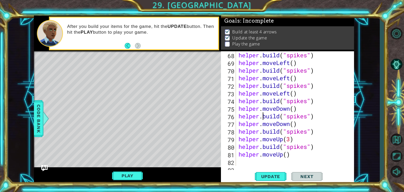
scroll to position [0, 0]
click at [262, 119] on div "helper . build ( "spikes" ) helper . moveLeft ( ) helper . build ( "spikes" ) h…" at bounding box center [295, 116] width 114 height 130
click at [290, 156] on div "helper . build ( "spikes" ) helper . moveLeft ( ) helper . build ( "spikes" ) h…" at bounding box center [295, 116] width 114 height 130
type textarea "helper.moveUp()"
click at [268, 160] on div "helper . build ( "spikes" ) helper . moveLeft ( ) helper . build ( "spikes" ) h…" at bounding box center [295, 116] width 114 height 130
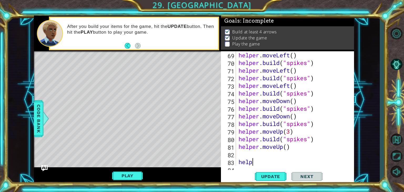
type textarea "h"
type textarea "helper.moveUp()"
click at [257, 158] on div "helper . moveLeft ( ) helper . build ( "spikes" ) helper . moveLeft ( ) helper …" at bounding box center [295, 116] width 114 height 130
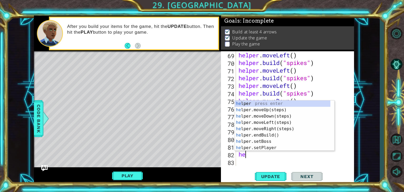
scroll to position [0, 0]
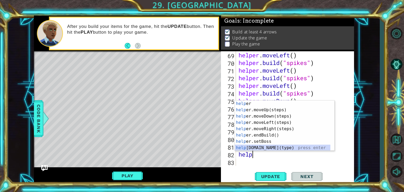
click at [262, 147] on div "help er press enter help er.moveUp(steps) press enter help er.moveDown(steps) p…" at bounding box center [282, 131] width 95 height 63
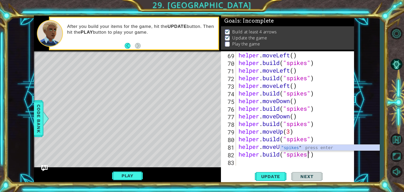
scroll to position [0, 3]
type textarea "[DOMAIN_NAME]("spikes")"
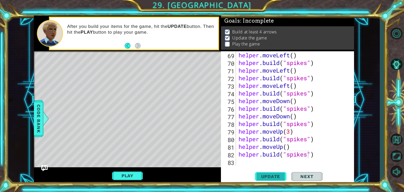
click at [261, 176] on span "Update" at bounding box center [271, 176] width 30 height 5
click at [241, 161] on div "helper . moveLeft ( ) helper . build ( "spikes" ) helper . moveLeft ( ) helper …" at bounding box center [295, 116] width 114 height 130
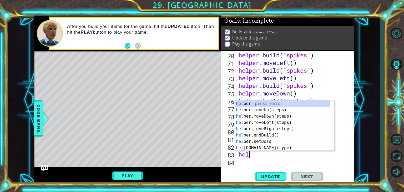
scroll to position [0, 0]
type textarea "help"
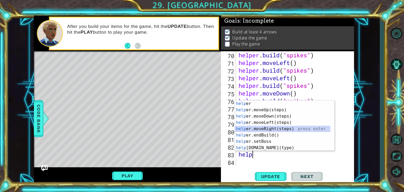
click at [268, 128] on div "help er press enter help er.moveUp(steps) press enter help er.moveDown(steps) p…" at bounding box center [282, 131] width 95 height 63
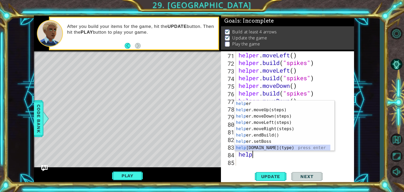
click at [273, 150] on div "help er press enter help er.moveUp(steps) press enter help er.moveDown(steps) p…" at bounding box center [282, 131] width 95 height 63
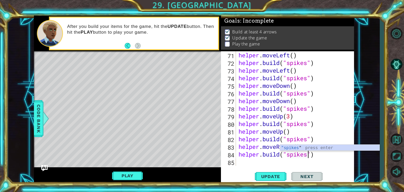
scroll to position [0, 3]
type textarea "[DOMAIN_NAME]("spikes")"
click at [279, 175] on span "Update" at bounding box center [271, 176] width 30 height 5
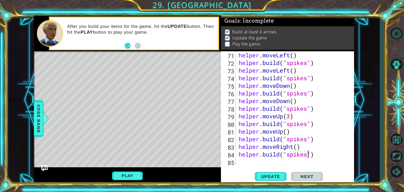
click at [277, 165] on div "helper . moveLeft ( ) helper . build ( "spikes" ) helper . moveLeft ( ) helper …" at bounding box center [295, 116] width 114 height 130
type textarea "help"
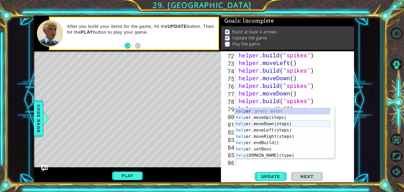
scroll to position [564, 0]
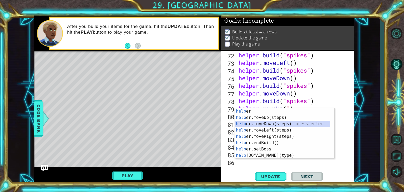
click at [268, 125] on div "help er press enter help er.moveUp(steps) press enter help er.moveDown(steps) p…" at bounding box center [282, 139] width 95 height 63
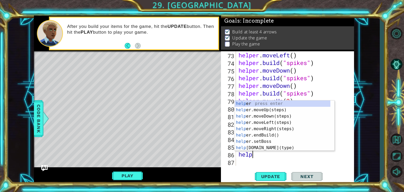
scroll to position [0, 0]
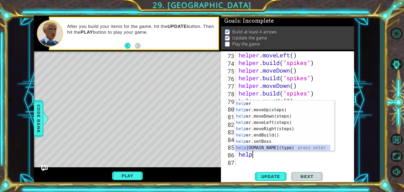
click at [267, 147] on div "help er press enter help er.moveUp(steps) press enter help er.moveDown(steps) p…" at bounding box center [282, 131] width 95 height 63
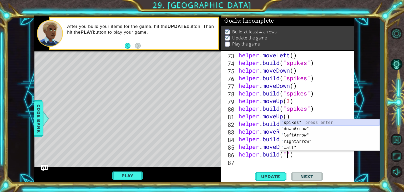
click at [296, 122] on div "" spikes" press enter " downArrow" press enter " leftArrow" press enter " right…" at bounding box center [329, 141] width 99 height 44
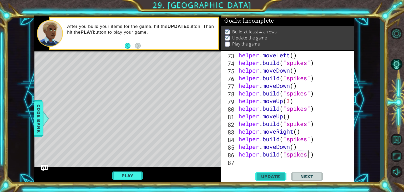
type textarea "[DOMAIN_NAME]("spikes")"
click at [272, 177] on span "Update" at bounding box center [271, 176] width 30 height 5
click at [268, 163] on div "helper . moveLeft ( ) helper . build ( "spikes" ) helper . moveDown ( ) helper …" at bounding box center [295, 116] width 114 height 130
type textarea "help"
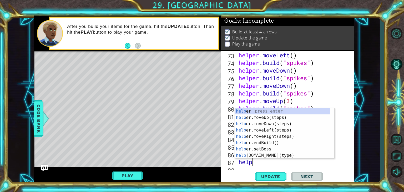
click at [257, 135] on div "help er press enter help er.moveUp(steps) press enter help er.moveDown(steps) p…" at bounding box center [282, 139] width 95 height 63
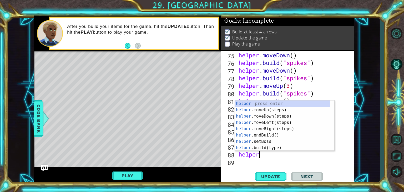
scroll to position [0, 1]
click at [270, 149] on div "helper press enter helper .moveUp(steps) press enter helper .moveDown(steps) pr…" at bounding box center [282, 131] width 95 height 63
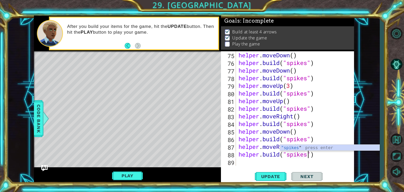
scroll to position [0, 3]
type textarea "[DOMAIN_NAME]("spikes")"
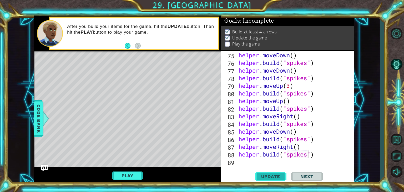
click at [265, 177] on span "Update" at bounding box center [271, 176] width 30 height 5
click at [320, 159] on div "helper . moveDown ( ) helper . build ( "spikes" ) helper . moveDown ( ) helper …" at bounding box center [295, 116] width 114 height 130
drag, startPoint x: 320, startPoint y: 159, endPoint x: 349, endPoint y: 161, distance: 29.3
click at [349, 161] on div "75 76 77 78 79 80 81 82 83 84 85 86 87 88 89 helper . moveDown ( ) helper . bui…" at bounding box center [287, 108] width 132 height 114
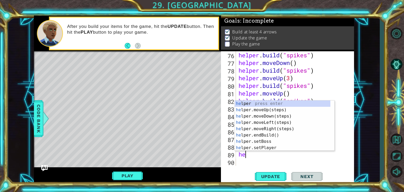
type textarea "help"
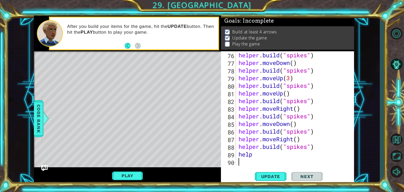
click at [295, 159] on div "helper . build ( "spikes" ) helper . moveDown ( ) helper . build ( "spikes" ) h…" at bounding box center [295, 116] width 114 height 130
click at [287, 154] on div "helper . build ( "spikes" ) helper . moveDown ( ) helper . build ( "spikes" ) h…" at bounding box center [295, 116] width 114 height 130
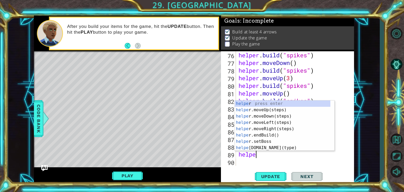
type textarea "helper"
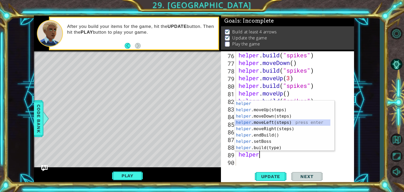
click at [267, 125] on div "helper press enter helper .moveUp(steps) press enter helper .moveDown(steps) pr…" at bounding box center [282, 131] width 95 height 63
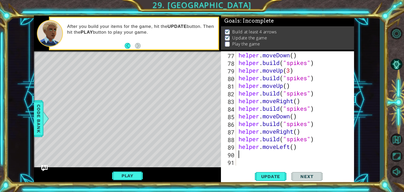
scroll to position [603, 0]
click at [290, 148] on div "helper . moveDown ( ) helper . build ( "spikes" ) helper . moveUp ( 3 ) helper …" at bounding box center [295, 116] width 114 height 130
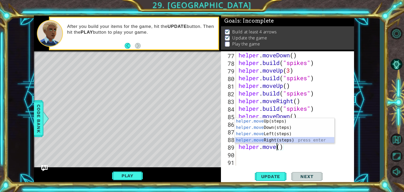
click at [279, 141] on div "helper.move Up(steps) press enter helper.move Down(steps) press enter helper.mo…" at bounding box center [284, 137] width 99 height 38
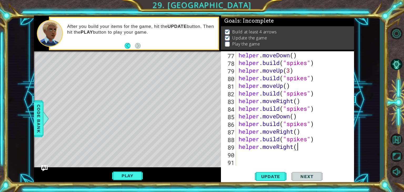
type textarea "helper.moveRight()"
click at [257, 158] on div "helper . moveDown ( ) helper . build ( "spikes" ) helper . moveUp ( 3 ) helper …" at bounding box center [295, 116] width 114 height 130
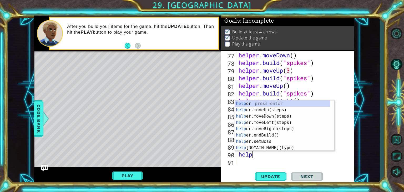
scroll to position [0, 0]
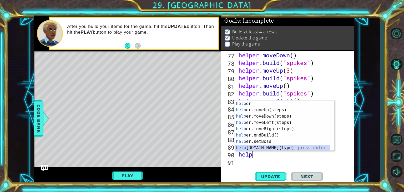
click at [260, 147] on div "help er press enter help er.moveUp(steps) press enter help er.moveDown(steps) p…" at bounding box center [282, 131] width 95 height 63
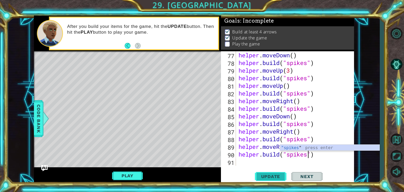
scroll to position [0, 3]
type textarea "[DOMAIN_NAME]("spikes")"
click at [283, 174] on span "Update" at bounding box center [271, 176] width 30 height 5
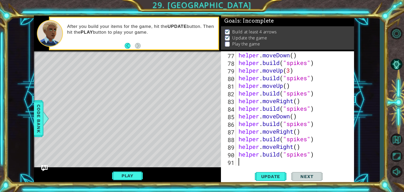
click at [271, 161] on div "helper . moveDown ( ) helper . build ( "spikes" ) helper . moveUp ( 3 ) helper …" at bounding box center [295, 116] width 114 height 130
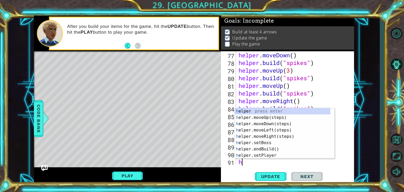
type textarea "help"
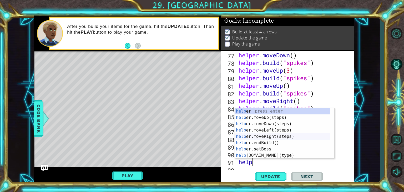
click at [273, 134] on div "help er press enter help er.moveUp(steps) press enter help er.moveDown(steps) p…" at bounding box center [282, 139] width 95 height 63
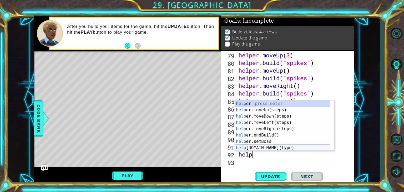
click at [277, 150] on div "help er press enter help er.moveUp(steps) press enter help er.moveDown(steps) p…" at bounding box center [282, 131] width 95 height 63
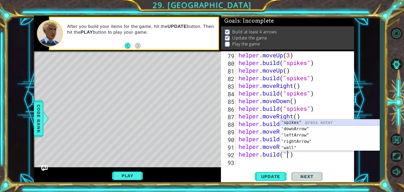
click at [305, 122] on div "" spikes" press enter " downArrow" press enter " leftArrow" press enter " right…" at bounding box center [329, 141] width 99 height 44
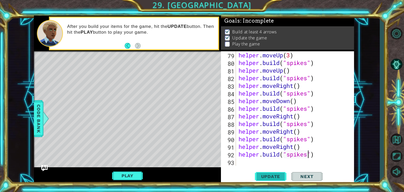
type textarea "[DOMAIN_NAME]("spikes")"
click at [272, 177] on span "Update" at bounding box center [271, 176] width 30 height 5
click at [273, 162] on div "helper . moveUp ( 3 ) helper . build ( "spikes" ) helper . moveUp ( ) helper . …" at bounding box center [295, 116] width 114 height 130
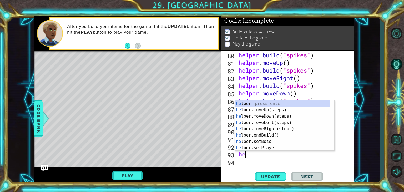
type textarea "help"
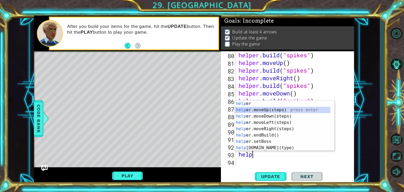
click at [266, 112] on div "help er press enter help er.moveUp(steps) press enter help er.moveDown(steps) p…" at bounding box center [282, 131] width 95 height 63
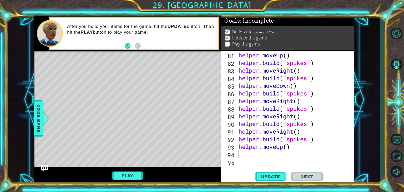
scroll to position [633, 0]
click at [289, 147] on div "helper . moveUp ( ) helper . build ( "spikes" ) helper . moveRight ( ) helper .…" at bounding box center [295, 116] width 114 height 130
type textarea "helper.moveUp(2)"
click at [264, 158] on div "helper . moveUp ( ) helper . build ( "spikes" ) helper . moveRight ( ) helper .…" at bounding box center [295, 116] width 114 height 130
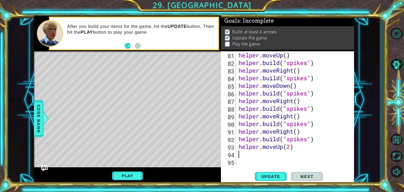
scroll to position [0, 0]
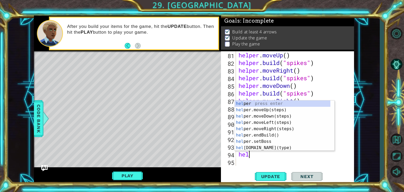
type textarea "help"
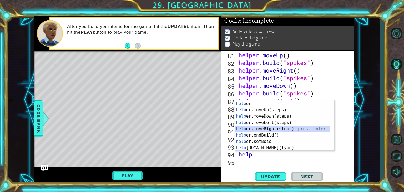
click at [270, 128] on div "help er press enter help er.moveUp(steps) press enter help er.moveDown(steps) p…" at bounding box center [282, 131] width 95 height 63
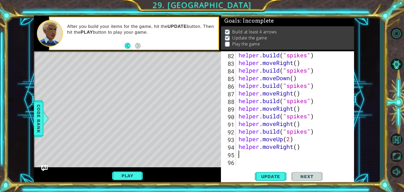
scroll to position [641, 0]
click at [297, 148] on div "helper . build ( "spikes" ) helper . moveRight ( ) helper . build ( "spikes" ) …" at bounding box center [295, 116] width 114 height 130
type textarea "helper.moveRight(2)"
click at [259, 161] on div "helper . build ( "spikes" ) helper . moveRight ( ) helper . build ( "spikes" ) …" at bounding box center [295, 116] width 114 height 130
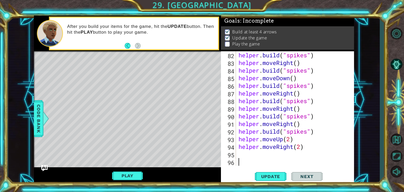
scroll to position [0, 0]
click at [258, 156] on div "helper . build ( "spikes" ) helper . moveRight ( ) helper . build ( "spikes" ) …" at bounding box center [295, 116] width 114 height 130
click at [261, 154] on div "helper . build ( "spikes" ) helper . moveRight ( ) helper . build ( "spikes" ) …" at bounding box center [295, 116] width 114 height 130
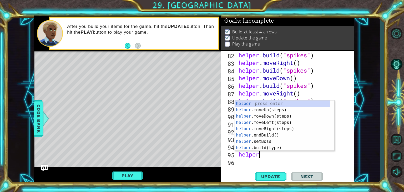
scroll to position [0, 1]
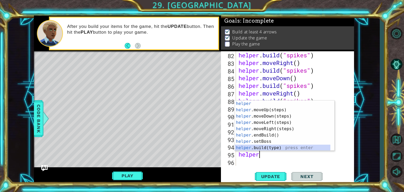
click at [266, 147] on div "helper press enter helper .moveUp(steps) press enter helper .moveDown(steps) pr…" at bounding box center [282, 131] width 95 height 63
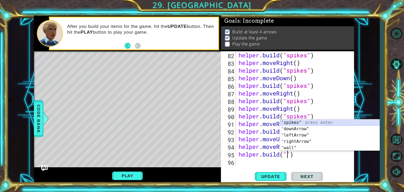
click at [304, 123] on div "" spikes" press enter " downArrow" press enter " leftArrow" press enter " right…" at bounding box center [329, 141] width 99 height 44
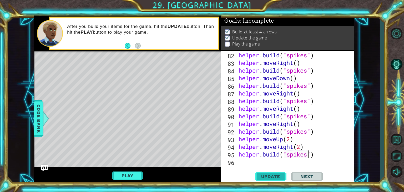
type textarea "[DOMAIN_NAME]("spikes")"
click at [274, 177] on span "Update" at bounding box center [271, 176] width 30 height 5
click at [256, 161] on div "helper . build ( "spikes" ) helper . moveRight ( ) helper . build ( "spikes" ) …" at bounding box center [295, 116] width 114 height 130
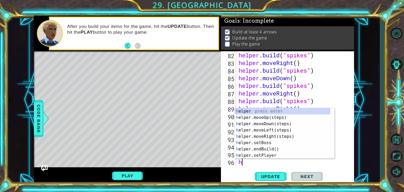
type textarea "help"
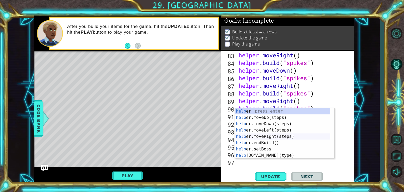
scroll to position [648, 0]
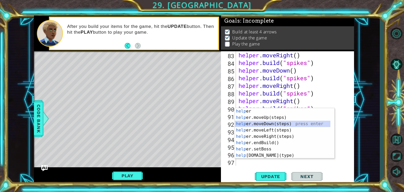
click at [269, 121] on div "help er press enter help er.moveUp(steps) press enter help er.moveDown(steps) p…" at bounding box center [282, 139] width 95 height 63
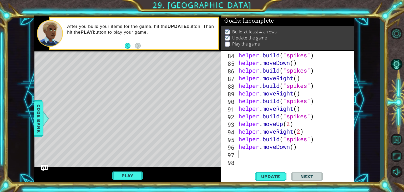
scroll to position [656, 0]
click at [295, 148] on div "helper . build ( "spikes" ) helper . moveDown ( ) helper . build ( "spikes" ) h…" at bounding box center [295, 116] width 114 height 130
type textarea "helper.moveDown(2)"
click at [307, 149] on div "helper . build ( "spikes" ) helper . moveDown ( ) helper . build ( "spikes" ) h…" at bounding box center [295, 116] width 114 height 130
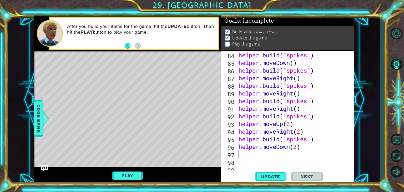
click at [264, 157] on div "helper . build ( "spikes" ) helper . moveDown ( ) helper . build ( "spikes" ) h…" at bounding box center [295, 116] width 114 height 130
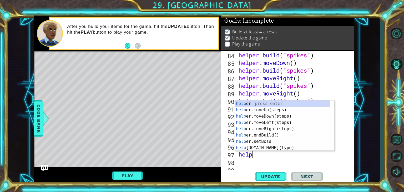
scroll to position [0, 0]
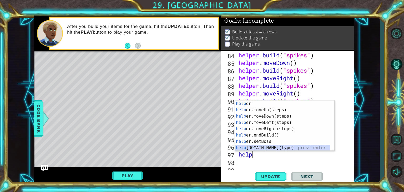
click at [275, 147] on div "help er press enter help er.moveUp(steps) press enter help er.moveDown(steps) p…" at bounding box center [282, 131] width 95 height 63
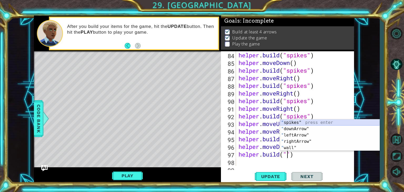
click at [286, 120] on div "" spikes" press enter " downArrow" press enter " leftArrow" press enter " right…" at bounding box center [329, 141] width 99 height 44
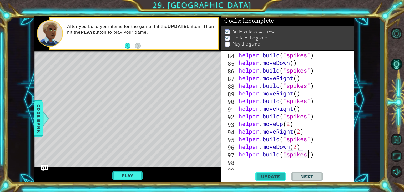
type textarea "[DOMAIN_NAME]("spikes")"
click at [268, 176] on span "Update" at bounding box center [271, 176] width 30 height 5
click at [243, 161] on div "helper . build ( "spikes" ) helper . moveDown ( ) helper . build ( "spikes" ) h…" at bounding box center [295, 116] width 114 height 130
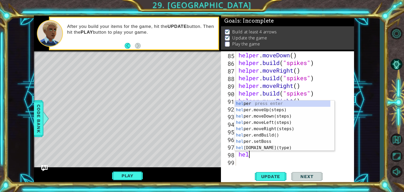
type textarea "help"
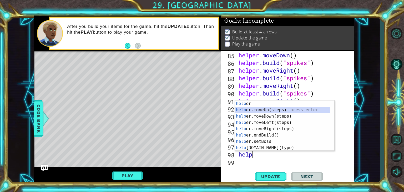
click at [263, 110] on div "help er press enter help er.moveUp(steps) press enter help er.moveDown(steps) p…" at bounding box center [282, 131] width 95 height 63
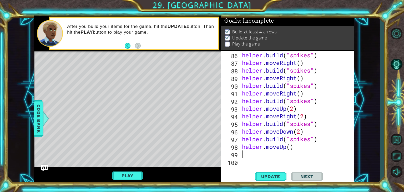
scroll to position [671, 0]
click at [290, 148] on div "helper . build ( "spikes" ) helper . moveRight ( ) helper . build ( "spikes" ) …" at bounding box center [296, 116] width 110 height 130
type textarea "helper.moveUp(2)"
click at [279, 157] on div "helper . build ( "spikes" ) helper . moveRight ( ) helper . build ( "spikes" ) …" at bounding box center [296, 116] width 110 height 130
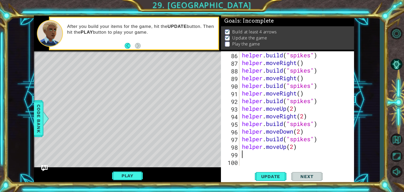
scroll to position [0, 0]
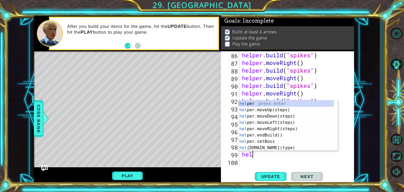
type textarea "help"
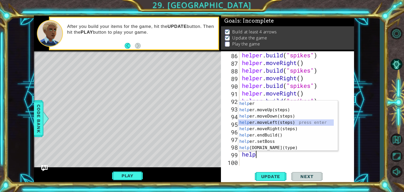
click at [273, 120] on div "help er press enter help er.moveUp(steps) press enter help er.moveDown(steps) p…" at bounding box center [285, 131] width 95 height 63
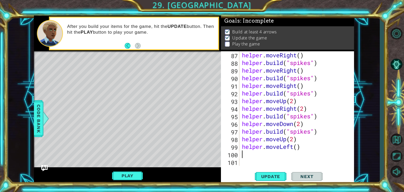
scroll to position [679, 0]
click at [299, 146] on div "helper . moveRight ( ) helper . build ( "spikes" ) helper . moveRight ( ) helpe…" at bounding box center [296, 116] width 110 height 130
type textarea "helper.moveLeft(1)"
click at [266, 156] on div "helper . moveRight ( ) helper . build ( "spikes" ) helper . moveRight ( ) helpe…" at bounding box center [296, 116] width 110 height 130
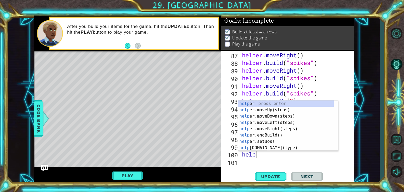
scroll to position [0, 0]
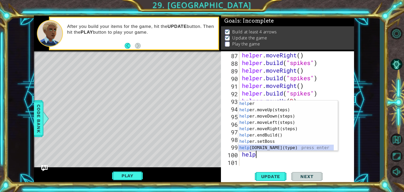
click at [273, 146] on div "help er press enter help er.moveUp(steps) press enter help er.moveDown(steps) p…" at bounding box center [285, 131] width 95 height 63
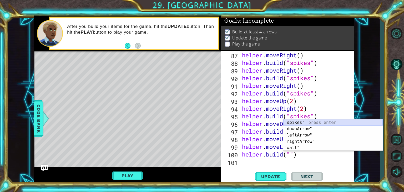
click at [304, 120] on div "" spikes" press enter " downArrow" press enter " leftArrow" press enter " right…" at bounding box center [332, 141] width 99 height 44
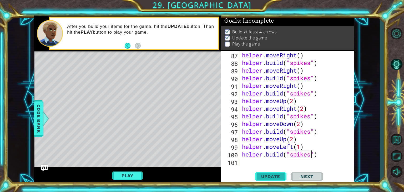
type textarea "[DOMAIN_NAME]("spikes")"
click at [266, 179] on button "Update" at bounding box center [271, 176] width 32 height 13
click at [139, 172] on button "Play" at bounding box center [127, 176] width 31 height 10
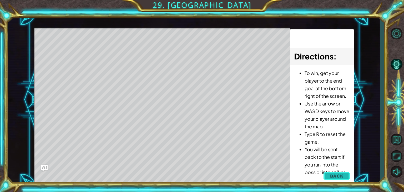
click at [327, 175] on button "Back" at bounding box center [337, 176] width 27 height 11
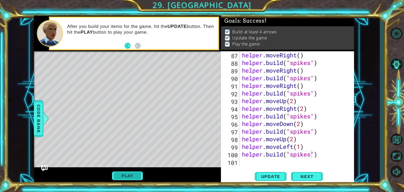
click at [136, 177] on button "Play" at bounding box center [127, 176] width 31 height 10
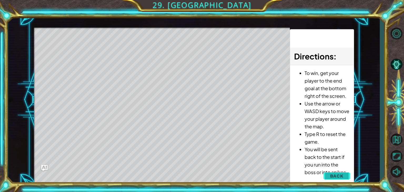
click at [336, 178] on span "Back" at bounding box center [336, 175] width 13 height 5
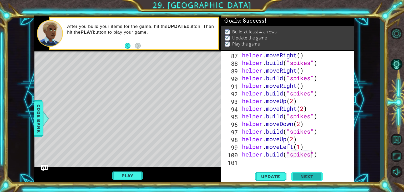
click at [300, 176] on span "Next" at bounding box center [306, 177] width 23 height 5
click at [307, 174] on body "1 ההההההההההההההההההההההההההההההההההההההההההההההההההההההההההההההההההההההההההההה…" at bounding box center [202, 96] width 404 height 192
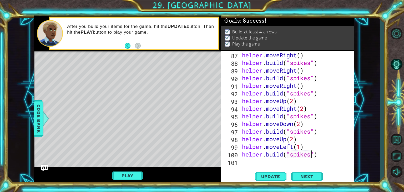
click at [307, 174] on body "1 ההההההההההההההההההההההההההההההההההההההההההההההההההההההההההההההההההההההההההההה…" at bounding box center [202, 96] width 404 height 192
